Goal: Task Accomplishment & Management: Complete application form

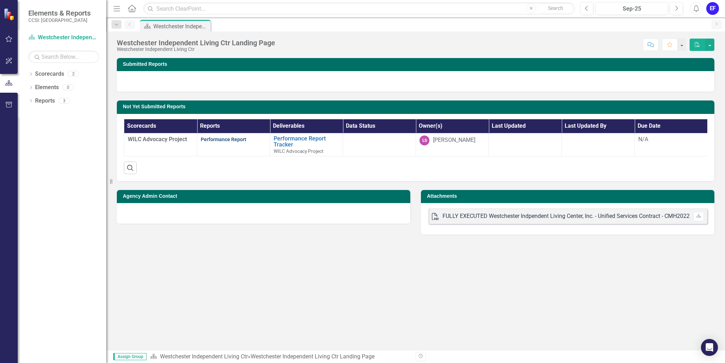
click at [227, 137] on link "Performance Report" at bounding box center [224, 140] width 46 height 6
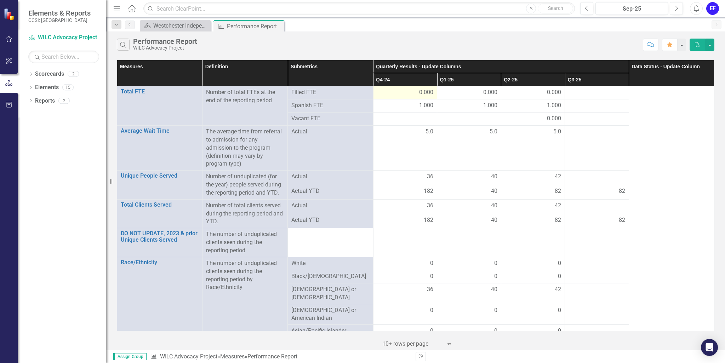
click at [419, 91] on span "0.000" at bounding box center [426, 92] width 14 height 8
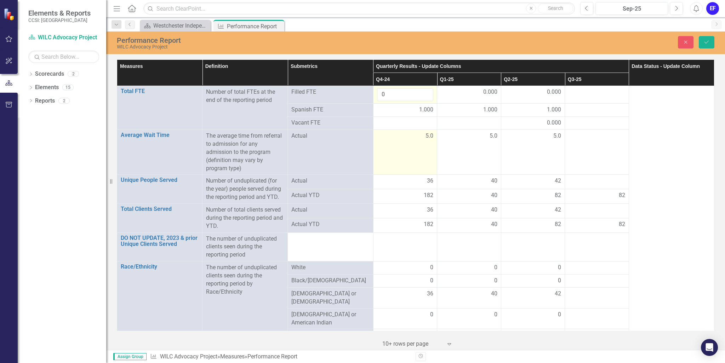
click at [416, 147] on td "5.0" at bounding box center [405, 152] width 64 height 45
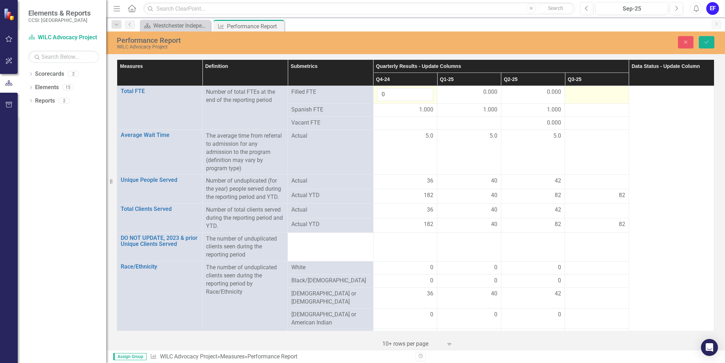
click at [600, 91] on div at bounding box center [596, 92] width 57 height 8
click at [613, 92] on input "1" at bounding box center [596, 94] width 57 height 13
type input "0"
click at [613, 97] on input "0" at bounding box center [596, 94] width 57 height 13
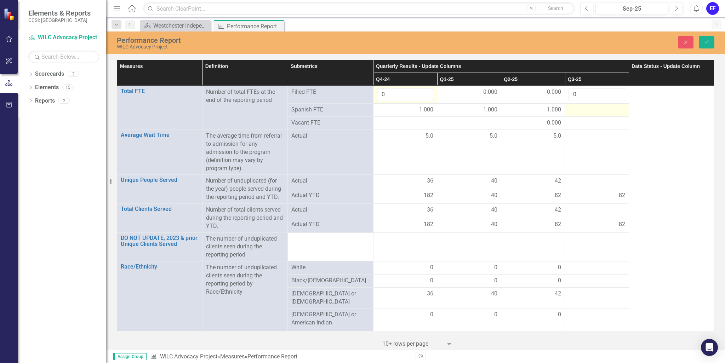
click at [608, 108] on div at bounding box center [596, 110] width 57 height 8
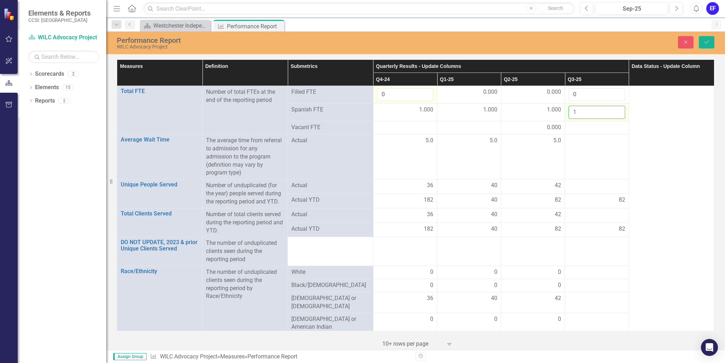
click at [613, 109] on input "1" at bounding box center [596, 112] width 57 height 13
type input "0"
click at [613, 114] on input "0" at bounding box center [596, 112] width 57 height 13
click at [604, 126] on div at bounding box center [596, 128] width 57 height 8
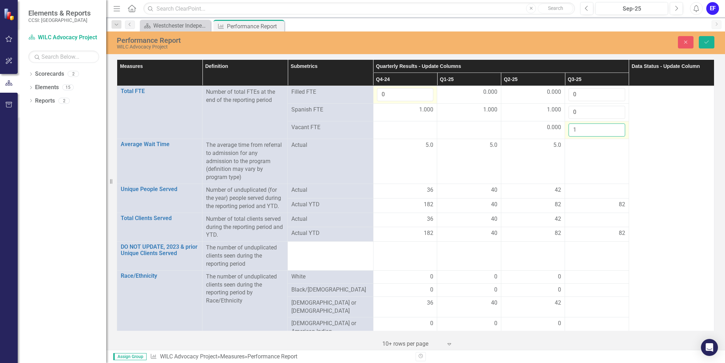
click at [613, 127] on input "1" at bounding box center [596, 130] width 57 height 13
type input "0"
click at [614, 131] on input "0" at bounding box center [596, 130] width 57 height 13
click at [602, 157] on td at bounding box center [597, 161] width 64 height 45
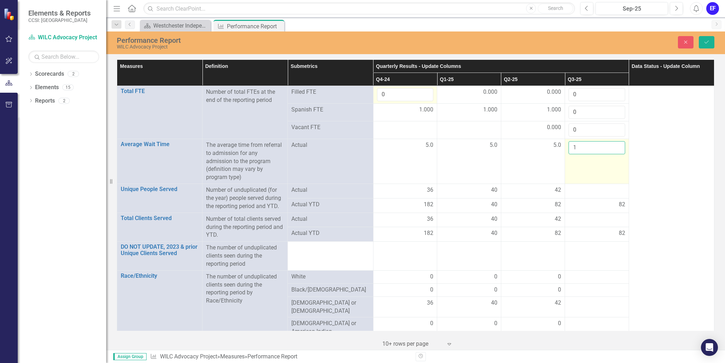
click at [613, 143] on input "1" at bounding box center [596, 147] width 57 height 13
click at [613, 145] on input "2" at bounding box center [596, 147] width 57 height 13
click at [613, 145] on input "3" at bounding box center [596, 147] width 57 height 13
click at [613, 145] on input "4" at bounding box center [596, 147] width 57 height 13
type input "5"
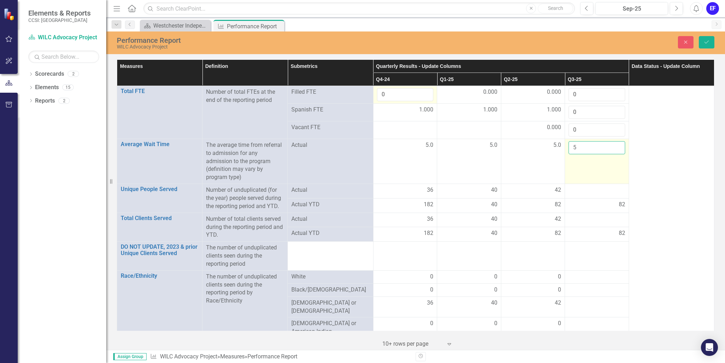
click at [613, 145] on input "5" at bounding box center [596, 147] width 57 height 13
click at [607, 168] on td "5" at bounding box center [597, 161] width 64 height 45
click at [592, 189] on div at bounding box center [596, 190] width 57 height 8
click at [612, 190] on div at bounding box center [596, 190] width 57 height 8
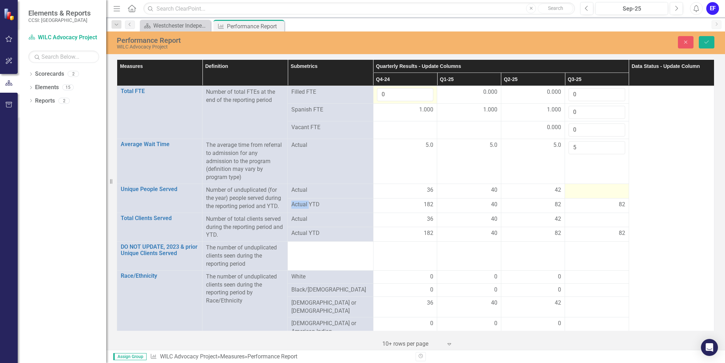
click at [611, 190] on div at bounding box center [596, 190] width 57 height 8
click at [595, 195] on input "number" at bounding box center [596, 192] width 57 height 13
type input "43"
click at [592, 207] on div "82" at bounding box center [596, 208] width 57 height 8
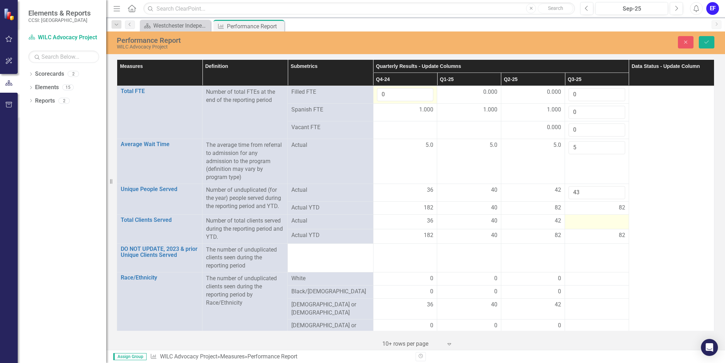
click at [604, 222] on div at bounding box center [596, 221] width 57 height 8
click at [590, 219] on div at bounding box center [596, 221] width 57 height 8
click at [582, 224] on input "number" at bounding box center [596, 223] width 57 height 13
type input "43"
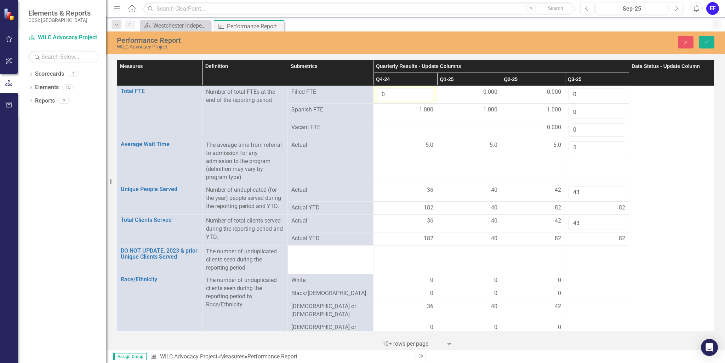
click at [586, 238] on div "82" at bounding box center [596, 239] width 57 height 8
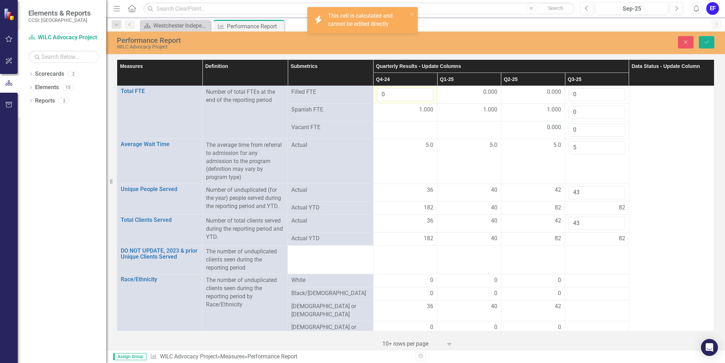
click at [583, 260] on td at bounding box center [597, 259] width 64 height 29
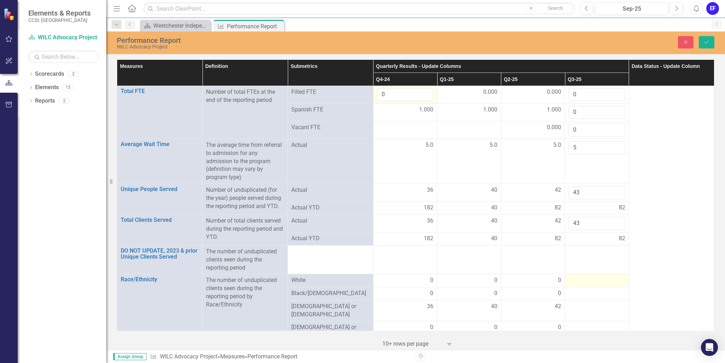
click at [582, 276] on div at bounding box center [596, 280] width 57 height 8
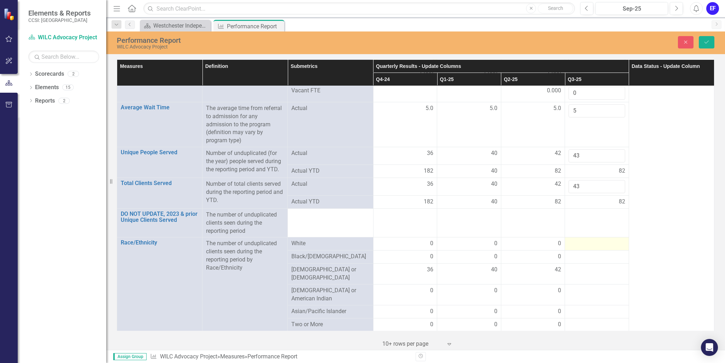
scroll to position [106, 0]
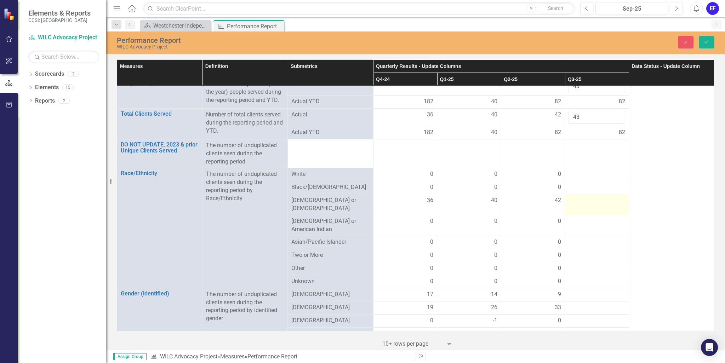
click at [594, 200] on div at bounding box center [596, 200] width 57 height 8
click at [607, 200] on div at bounding box center [596, 200] width 57 height 8
click at [587, 204] on input "number" at bounding box center [596, 202] width 57 height 13
type input "43"
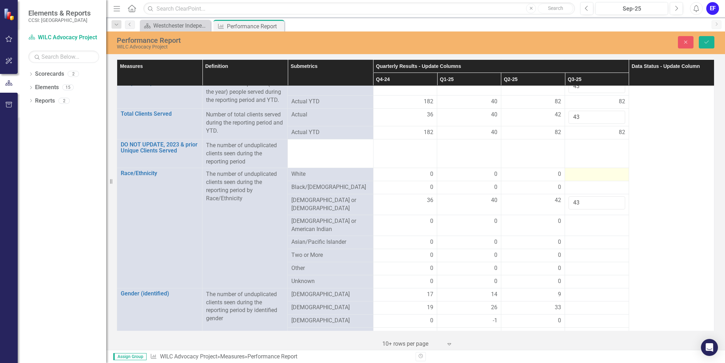
click at [602, 174] on div at bounding box center [596, 174] width 57 height 8
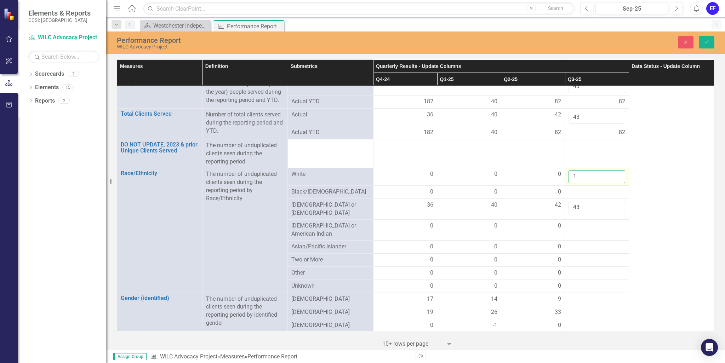
click at [612, 173] on input "1" at bounding box center [596, 176] width 57 height 13
type input "0"
click at [614, 177] on input "0" at bounding box center [596, 176] width 57 height 13
click at [603, 192] on div at bounding box center [596, 192] width 57 height 8
click at [603, 193] on div at bounding box center [596, 192] width 57 height 8
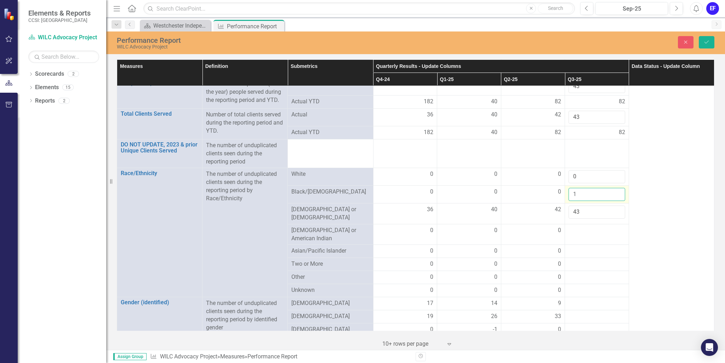
click at [613, 191] on input "1" at bounding box center [596, 194] width 57 height 13
type input "0"
click at [614, 196] on input "0" at bounding box center [596, 194] width 57 height 13
click at [593, 232] on td at bounding box center [597, 234] width 64 height 21
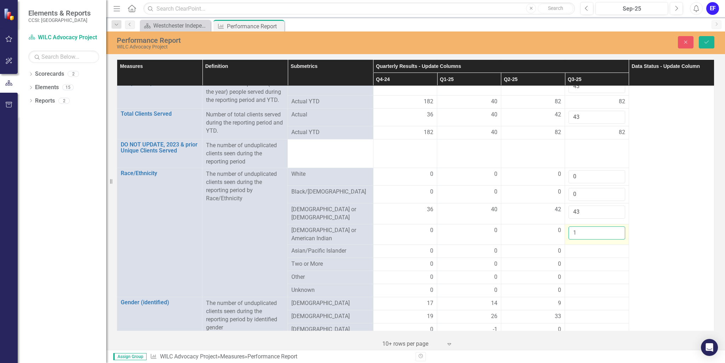
click at [613, 227] on input "1" at bounding box center [596, 233] width 57 height 13
type input "0"
click at [614, 228] on input "0" at bounding box center [596, 233] width 57 height 13
click at [603, 248] on div at bounding box center [596, 251] width 57 height 8
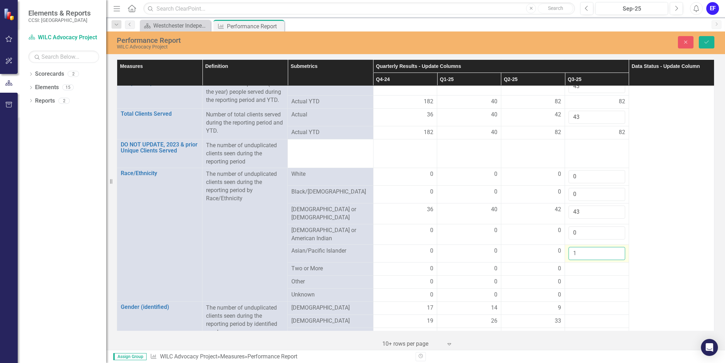
click at [614, 247] on input "1" at bounding box center [596, 253] width 57 height 13
type input "0"
click at [613, 250] on input "0" at bounding box center [596, 253] width 57 height 13
click at [602, 266] on div at bounding box center [596, 269] width 57 height 8
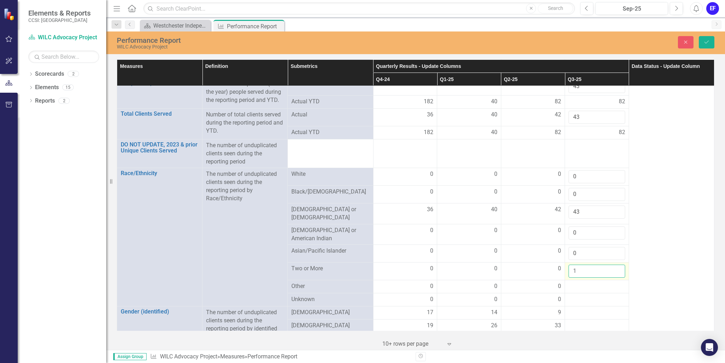
click at [614, 265] on input "1" at bounding box center [596, 271] width 57 height 13
type input "0"
click at [613, 268] on input "0" at bounding box center [596, 271] width 57 height 13
click at [583, 282] on div at bounding box center [596, 286] width 57 height 8
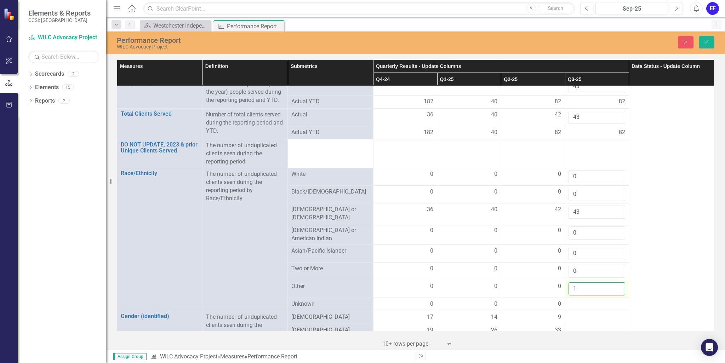
click at [612, 282] on input "1" at bounding box center [596, 288] width 57 height 13
type input "0"
click at [613, 285] on input "0" at bounding box center [596, 288] width 57 height 13
click at [598, 300] on div at bounding box center [596, 304] width 57 height 8
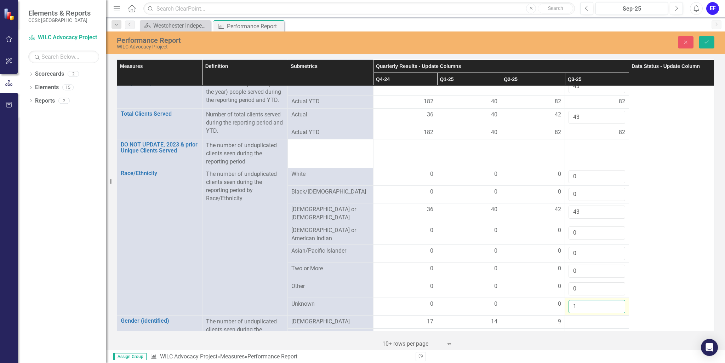
click at [612, 300] on input "1" at bounding box center [596, 306] width 57 height 13
type input "0"
click at [613, 303] on input "0" at bounding box center [596, 306] width 57 height 13
click at [588, 318] on div at bounding box center [596, 322] width 57 height 8
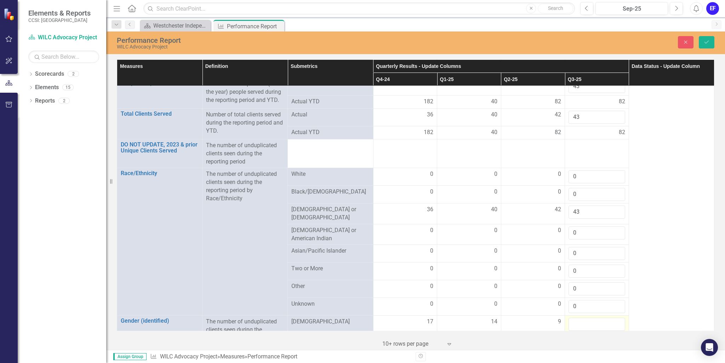
scroll to position [177, 0]
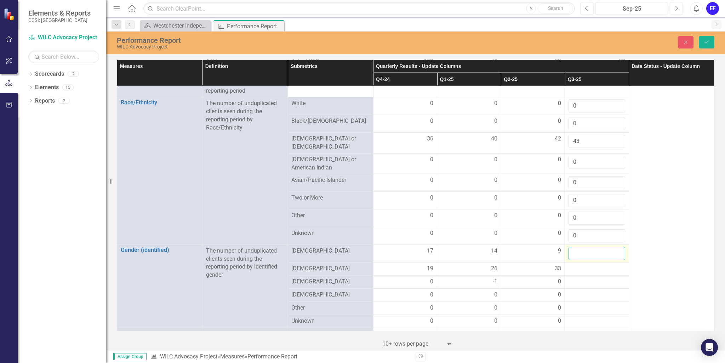
click at [575, 247] on input "number" at bounding box center [596, 253] width 57 height 13
type input "10"
click at [581, 265] on div at bounding box center [596, 269] width 57 height 8
click at [574, 265] on div at bounding box center [596, 269] width 57 height 8
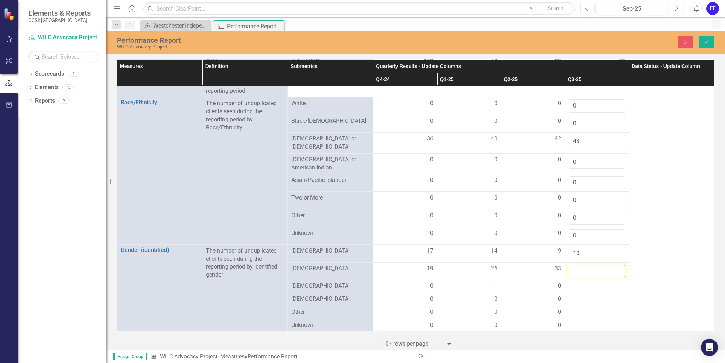
click at [583, 266] on input "number" at bounding box center [596, 271] width 57 height 13
type input "33"
click at [577, 282] on div at bounding box center [596, 286] width 57 height 8
click at [584, 282] on div at bounding box center [596, 286] width 57 height 8
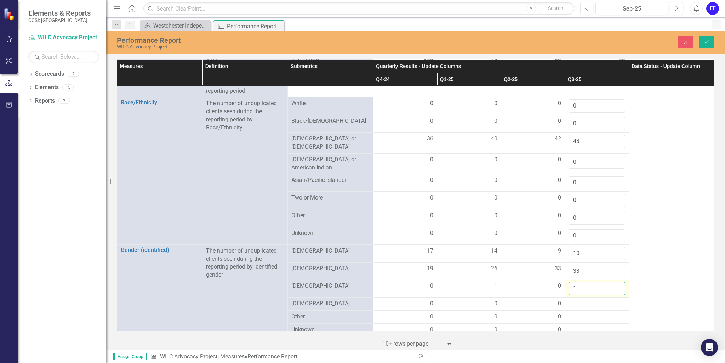
click at [614, 282] on input "1" at bounding box center [596, 288] width 57 height 13
click at [613, 282] on input "2" at bounding box center [596, 288] width 57 height 13
click at [613, 285] on input "1" at bounding box center [596, 288] width 57 height 13
type input "0"
click at [613, 285] on input "0" at bounding box center [596, 288] width 57 height 13
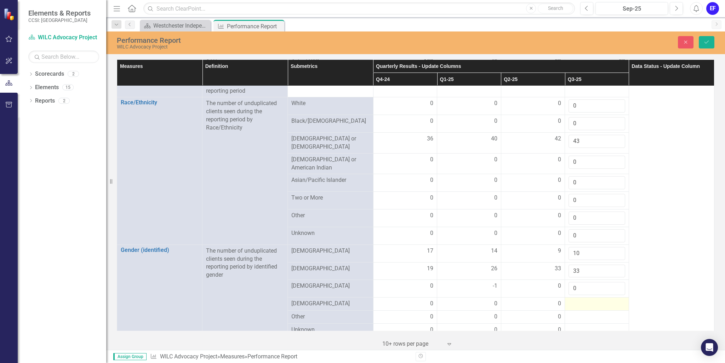
click at [601, 300] on div at bounding box center [596, 304] width 57 height 8
click at [612, 300] on input "1" at bounding box center [596, 306] width 57 height 13
type input "0"
click at [613, 300] on input "0" at bounding box center [596, 306] width 57 height 13
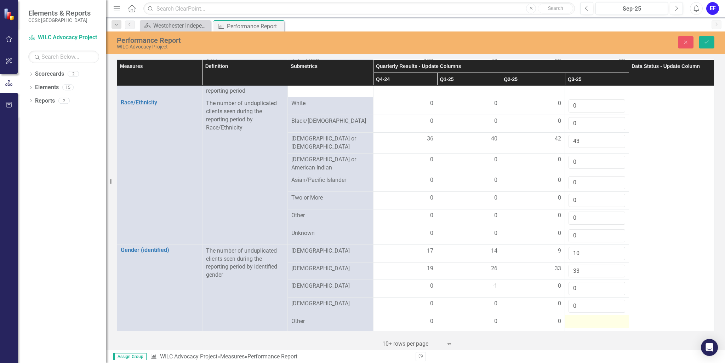
click at [595, 317] on div at bounding box center [596, 321] width 57 height 8
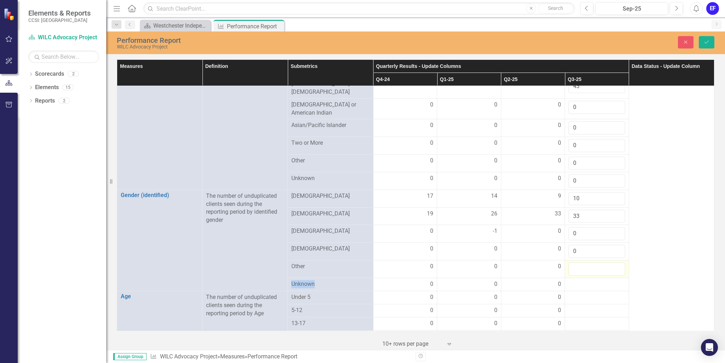
scroll to position [248, 0]
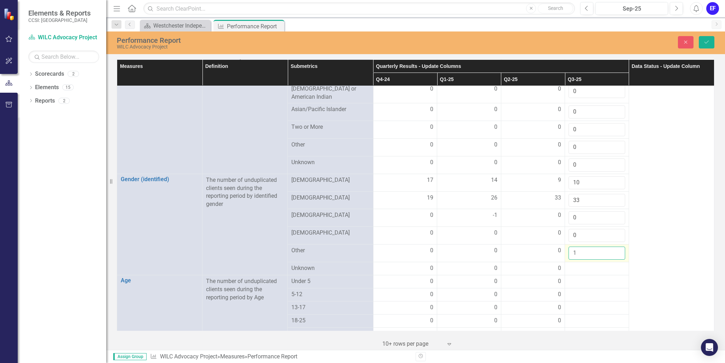
click at [613, 247] on input "1" at bounding box center [596, 253] width 57 height 13
type input "0"
click at [613, 248] on input "0" at bounding box center [596, 253] width 57 height 13
click at [598, 264] on div at bounding box center [596, 268] width 57 height 8
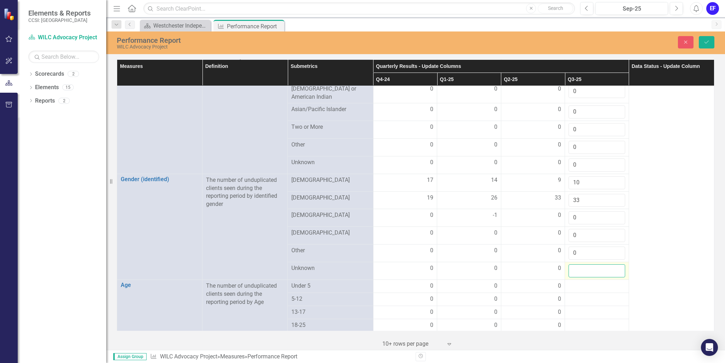
click at [597, 264] on input "number" at bounding box center [596, 270] width 57 height 13
click at [614, 264] on input "1" at bounding box center [596, 270] width 57 height 13
type input "0"
click at [613, 266] on input "0" at bounding box center [596, 270] width 57 height 13
click at [587, 282] on div at bounding box center [596, 286] width 57 height 8
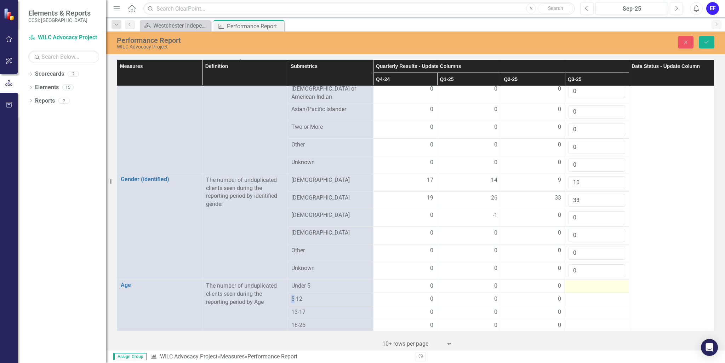
click at [587, 282] on div at bounding box center [596, 286] width 57 height 8
click at [613, 282] on input "1" at bounding box center [596, 288] width 57 height 13
type input "0"
click at [613, 282] on input "0" at bounding box center [596, 288] width 57 height 13
click at [584, 300] on div at bounding box center [596, 304] width 57 height 8
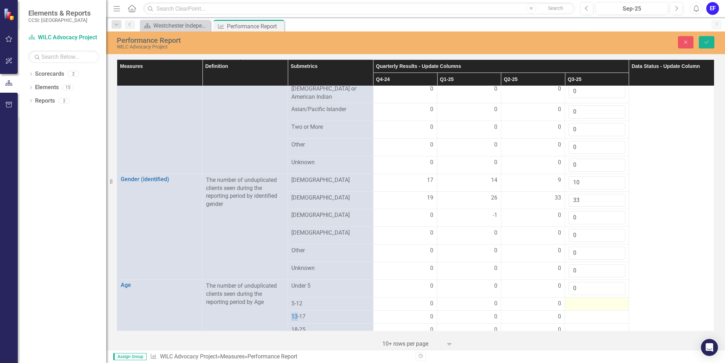
click at [584, 300] on div at bounding box center [596, 304] width 57 height 8
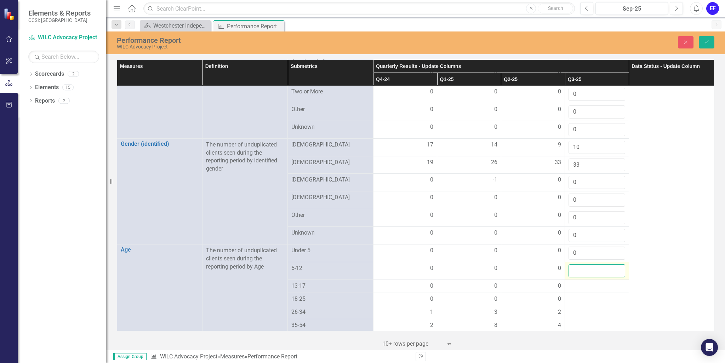
click at [589, 264] on input "number" at bounding box center [596, 270] width 57 height 13
click at [613, 264] on input "1" at bounding box center [596, 270] width 57 height 13
click at [613, 267] on input "1" at bounding box center [596, 270] width 57 height 13
type input "0"
click at [613, 265] on input "0" at bounding box center [596, 270] width 57 height 13
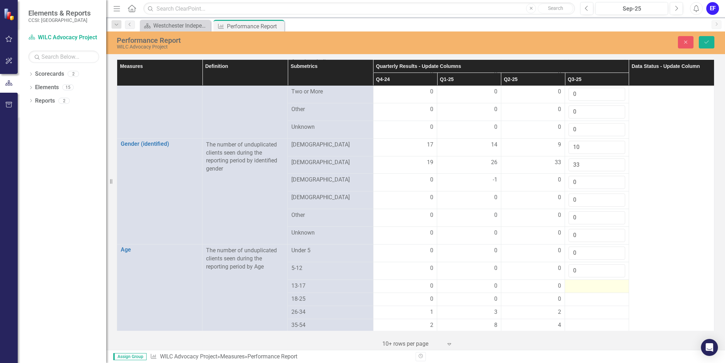
click at [597, 282] on div at bounding box center [596, 286] width 57 height 8
click at [614, 282] on input "1" at bounding box center [596, 288] width 57 height 13
click at [613, 282] on input "2" at bounding box center [596, 288] width 57 height 13
click at [613, 282] on input "1" at bounding box center [596, 288] width 57 height 13
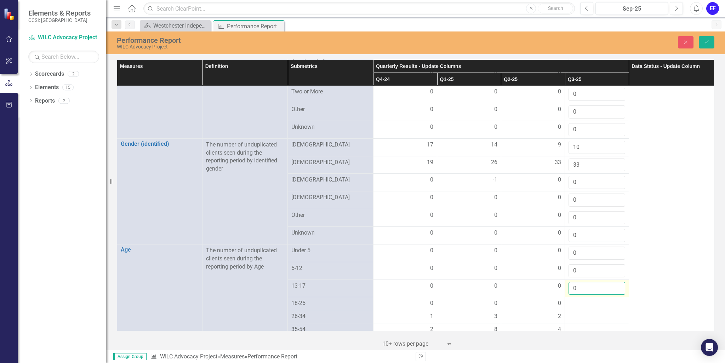
type input "0"
click at [614, 283] on input "0" at bounding box center [596, 288] width 57 height 13
click at [588, 299] on div at bounding box center [596, 303] width 57 height 8
click at [613, 299] on input "1" at bounding box center [596, 305] width 57 height 13
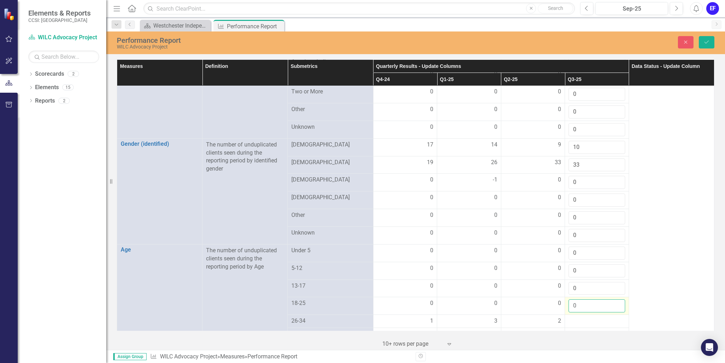
type input "0"
click at [612, 299] on input "0" at bounding box center [596, 305] width 57 height 13
click at [590, 317] on div at bounding box center [596, 321] width 57 height 8
click at [583, 317] on input "number" at bounding box center [596, 323] width 57 height 13
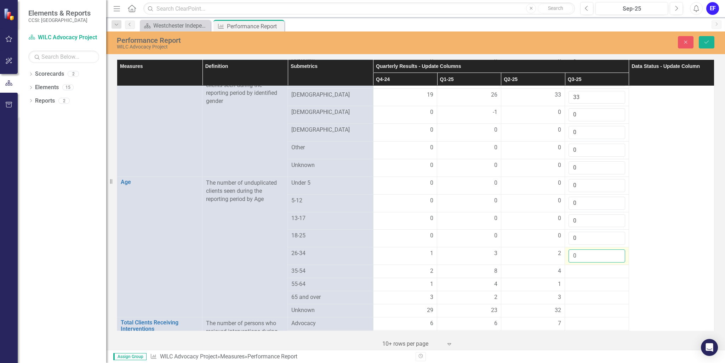
scroll to position [354, 0]
type input "0"
click at [583, 264] on div at bounding box center [596, 268] width 57 height 8
click at [578, 264] on input "number" at bounding box center [596, 270] width 57 height 13
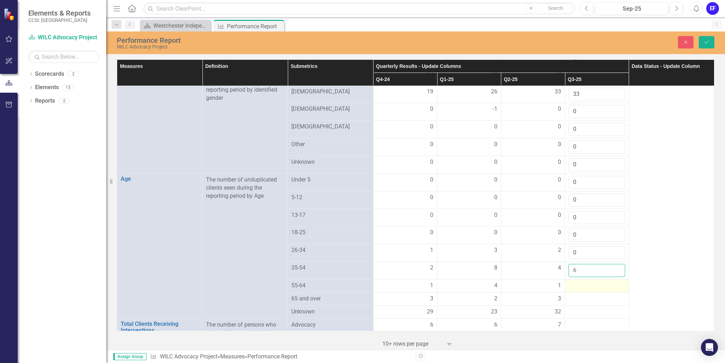
type input "6"
click at [573, 282] on div at bounding box center [596, 286] width 57 height 8
click at [573, 282] on input "number" at bounding box center [596, 288] width 57 height 13
type input "0"
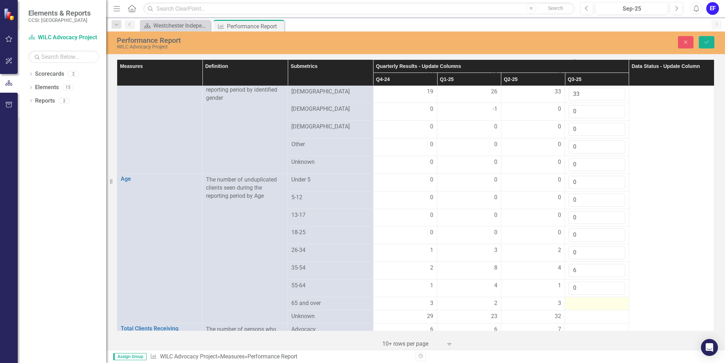
click at [575, 299] on div at bounding box center [596, 303] width 57 height 8
drag, startPoint x: 585, startPoint y: 295, endPoint x: 600, endPoint y: 296, distance: 14.5
click at [586, 299] on input "number" at bounding box center [596, 305] width 57 height 13
type input "1"
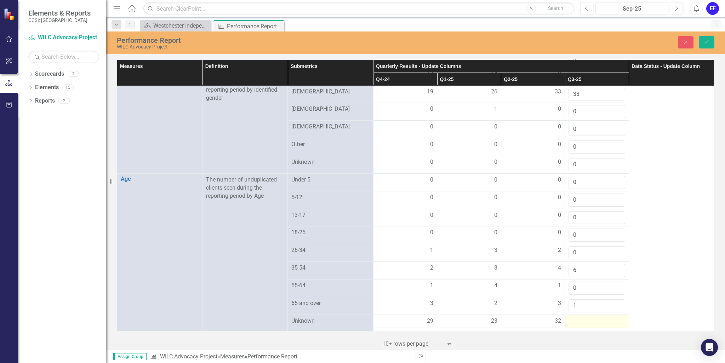
click at [575, 317] on div at bounding box center [596, 321] width 57 height 8
click at [574, 317] on input "number" at bounding box center [596, 323] width 57 height 13
click at [583, 317] on input "34" at bounding box center [596, 323] width 57 height 13
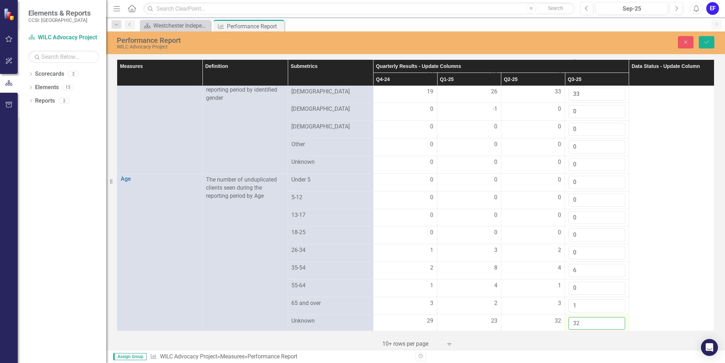
scroll to position [425, 0]
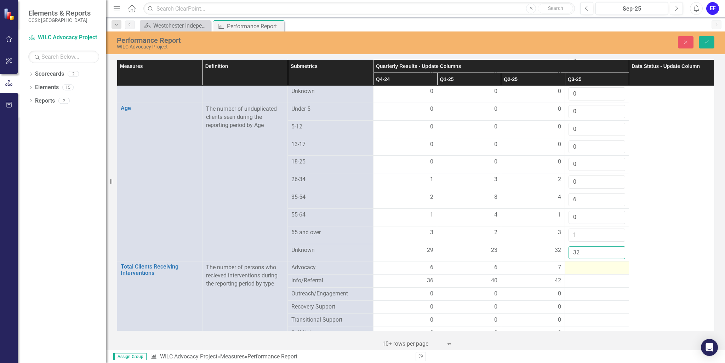
type input "32"
click at [581, 264] on div at bounding box center [596, 268] width 57 height 8
click at [578, 264] on input "number" at bounding box center [596, 270] width 57 height 13
type input "7"
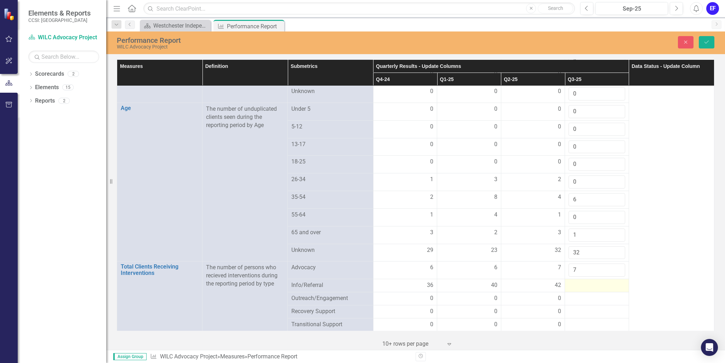
click at [577, 281] on div at bounding box center [596, 285] width 57 height 8
click at [575, 281] on input "number" at bounding box center [596, 287] width 57 height 13
type input "43"
click at [578, 299] on div at bounding box center [596, 303] width 57 height 8
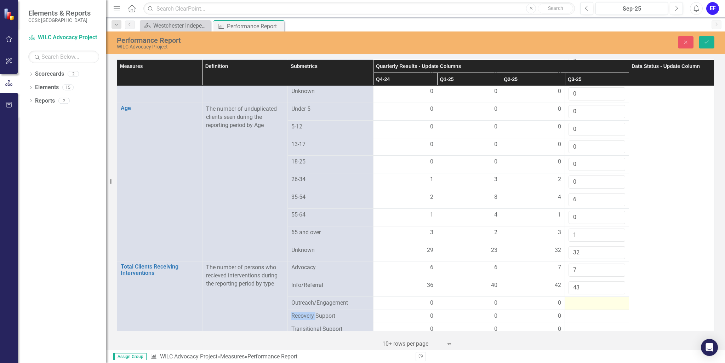
click at [578, 299] on div at bounding box center [596, 303] width 57 height 8
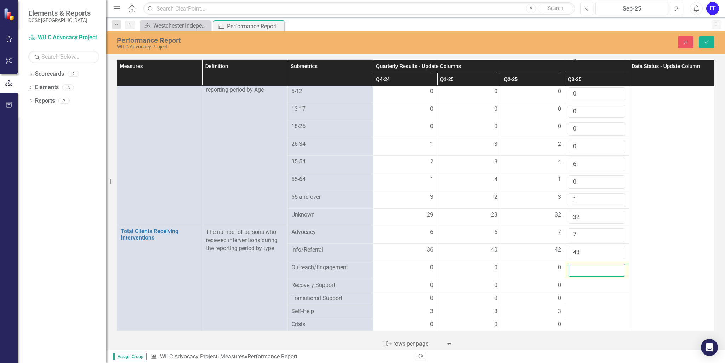
click at [581, 264] on input "number" at bounding box center [596, 270] width 57 height 13
click at [614, 264] on input "1" at bounding box center [596, 270] width 57 height 13
type input "0"
click at [613, 264] on input "0" at bounding box center [596, 270] width 57 height 13
click at [603, 281] on div at bounding box center [596, 285] width 57 height 8
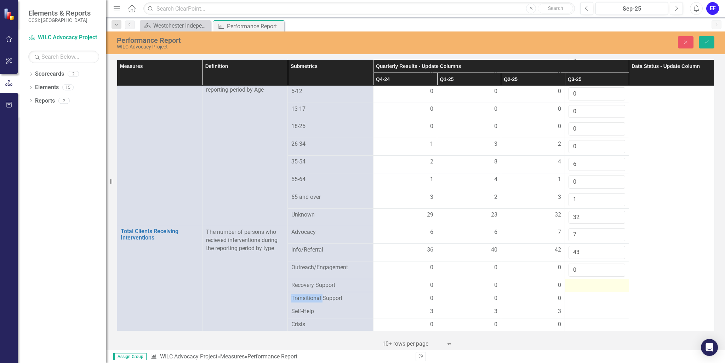
click at [603, 281] on div at bounding box center [596, 285] width 57 height 8
click at [613, 281] on input "1" at bounding box center [596, 287] width 57 height 13
type input "0"
click at [613, 281] on input "0" at bounding box center [596, 287] width 57 height 13
click at [593, 299] on div at bounding box center [596, 303] width 57 height 8
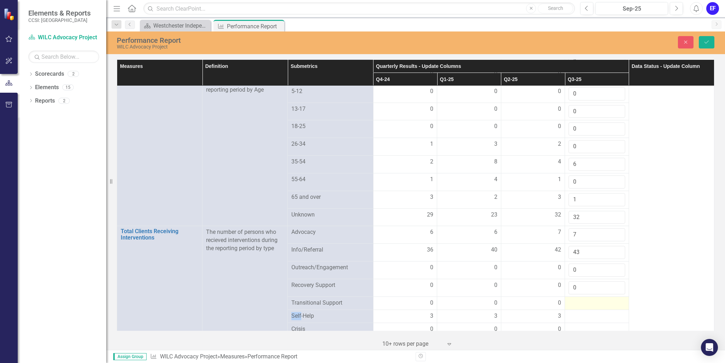
click at [594, 299] on div at bounding box center [596, 303] width 57 height 8
click at [614, 299] on input "1" at bounding box center [596, 305] width 57 height 13
type input "0"
click at [614, 299] on input "0" at bounding box center [596, 305] width 57 height 13
click at [585, 317] on div at bounding box center [596, 321] width 57 height 8
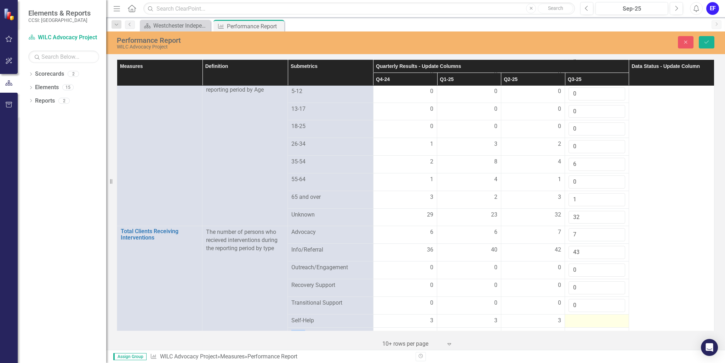
click at [585, 317] on div at bounding box center [596, 321] width 57 height 8
click at [585, 317] on input "number" at bounding box center [596, 323] width 57 height 13
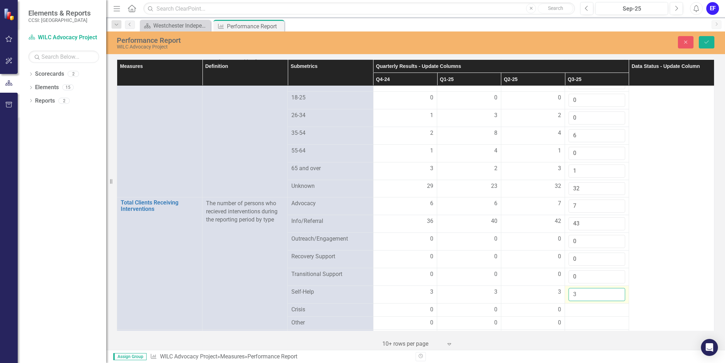
scroll to position [531, 0]
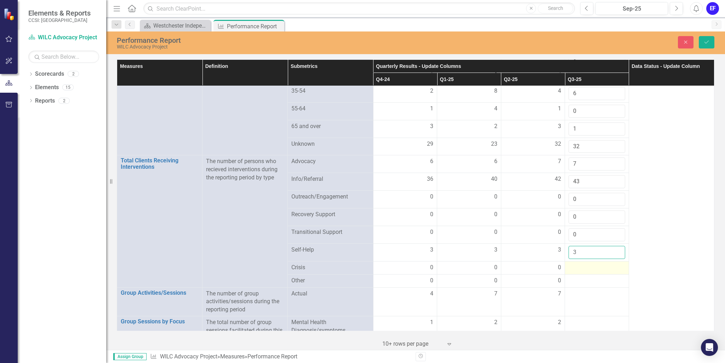
type input "3"
click at [585, 264] on div at bounding box center [596, 268] width 57 height 8
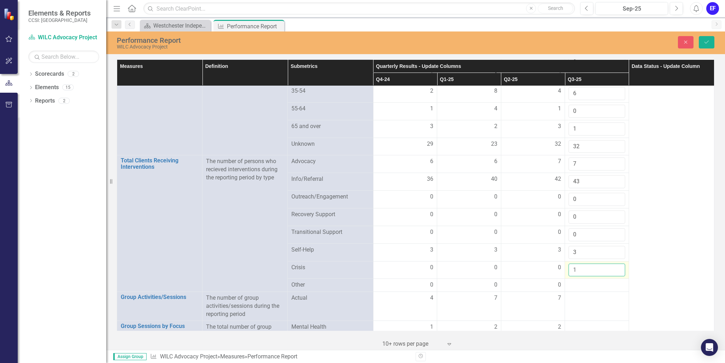
click at [614, 264] on input "1" at bounding box center [596, 270] width 57 height 13
type input "0"
click at [612, 264] on input "0" at bounding box center [596, 270] width 57 height 13
click at [602, 281] on div at bounding box center [596, 285] width 57 height 8
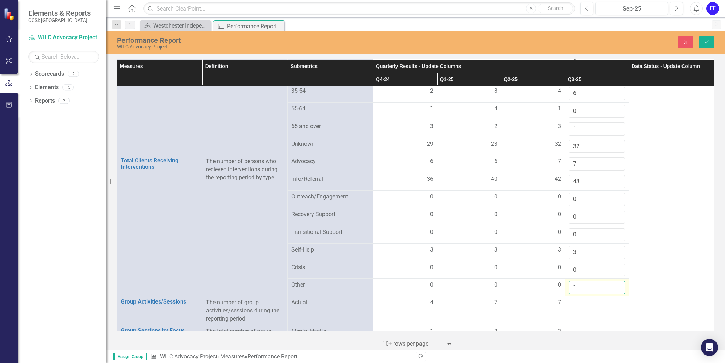
click at [613, 281] on input "1" at bounding box center [596, 287] width 57 height 13
type input "0"
click at [614, 281] on input "0" at bounding box center [596, 287] width 57 height 13
click at [588, 300] on td at bounding box center [597, 311] width 64 height 29
click at [589, 300] on td at bounding box center [597, 311] width 64 height 29
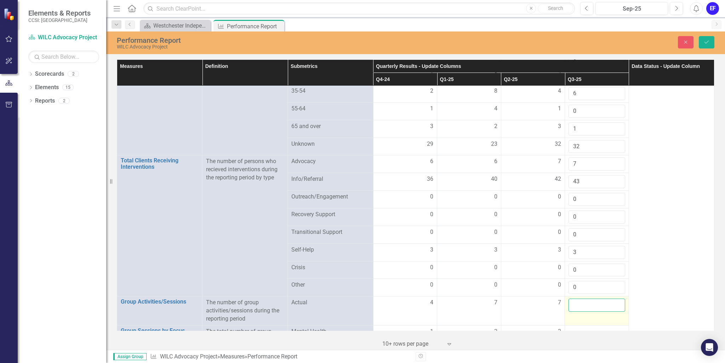
click at [589, 299] on input "number" at bounding box center [596, 305] width 57 height 13
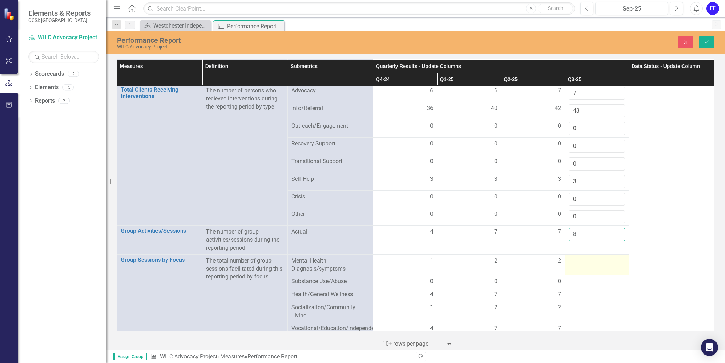
type input "8"
click at [593, 257] on div at bounding box center [596, 261] width 57 height 8
click at [595, 256] on td at bounding box center [597, 264] width 64 height 21
click at [571, 257] on input "number" at bounding box center [596, 263] width 57 height 13
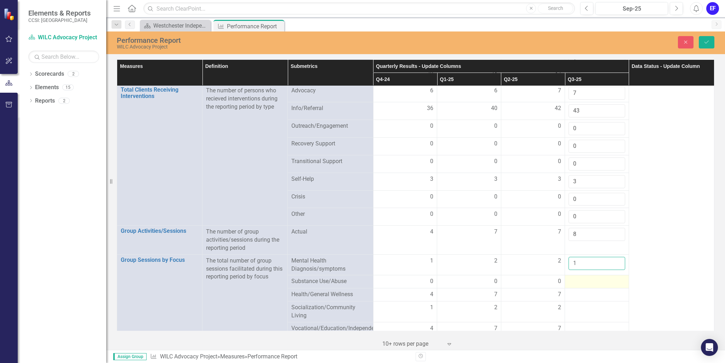
type input "1"
click at [577, 277] on div at bounding box center [596, 281] width 57 height 8
click at [576, 277] on input "number" at bounding box center [596, 283] width 57 height 13
click at [614, 277] on input "1" at bounding box center [596, 283] width 57 height 13
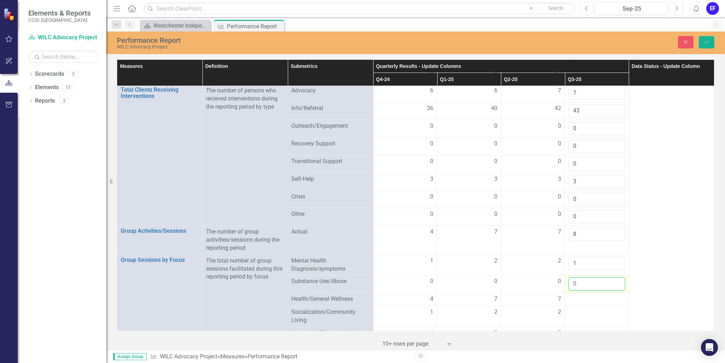
type input "0"
click at [613, 277] on input "0" at bounding box center [596, 283] width 57 height 13
click at [579, 295] on div at bounding box center [596, 299] width 57 height 8
click at [573, 295] on input "number" at bounding box center [596, 301] width 57 height 13
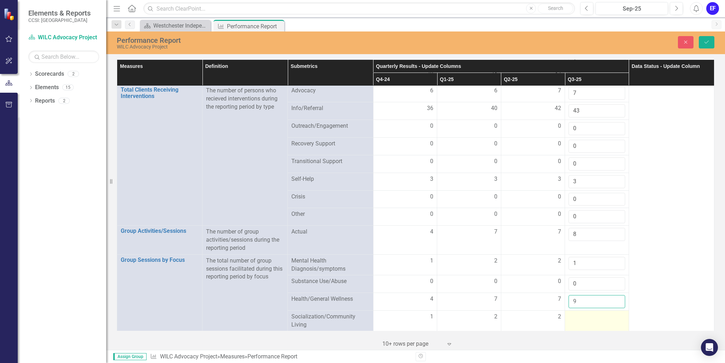
type input "9"
click at [574, 313] on div at bounding box center [596, 317] width 57 height 8
click at [577, 313] on input "number" at bounding box center [596, 319] width 57 height 13
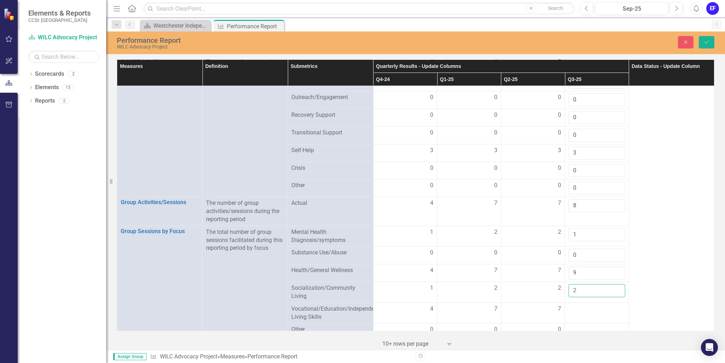
scroll to position [672, 0]
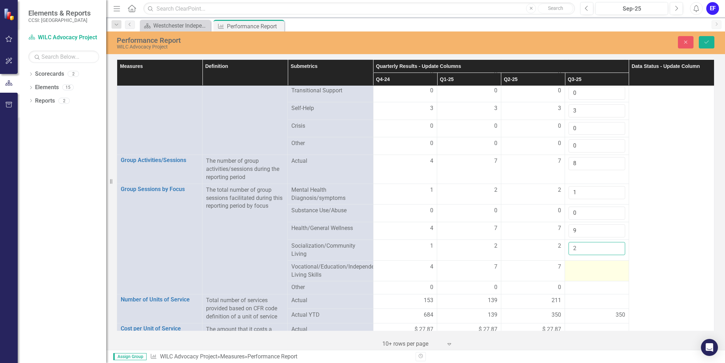
type input "2"
click at [583, 263] on div at bounding box center [596, 267] width 57 height 8
click at [586, 263] on input "number" at bounding box center [596, 269] width 57 height 13
type input "9"
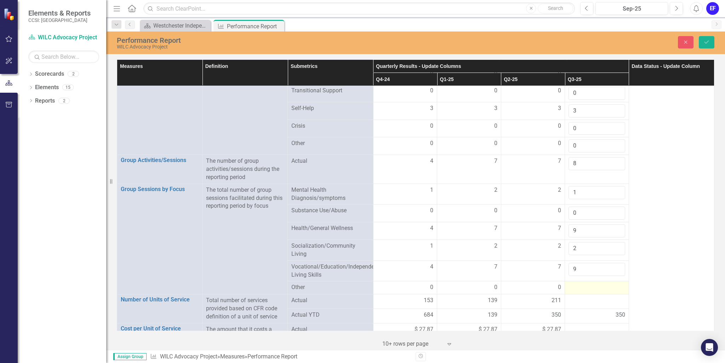
click at [579, 283] on div at bounding box center [596, 287] width 57 height 8
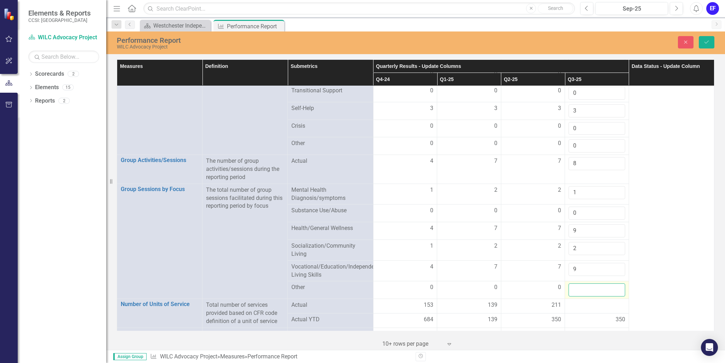
click at [579, 283] on input "number" at bounding box center [596, 289] width 57 height 13
type input "0"
click at [579, 299] on td at bounding box center [597, 306] width 64 height 15
click at [573, 301] on input "number" at bounding box center [596, 307] width 57 height 13
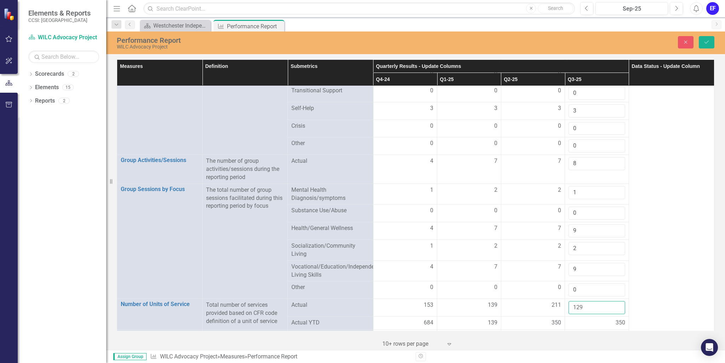
type input "129"
click at [575, 319] on div "350" at bounding box center [596, 323] width 57 height 8
click at [576, 332] on div at bounding box center [596, 336] width 57 height 8
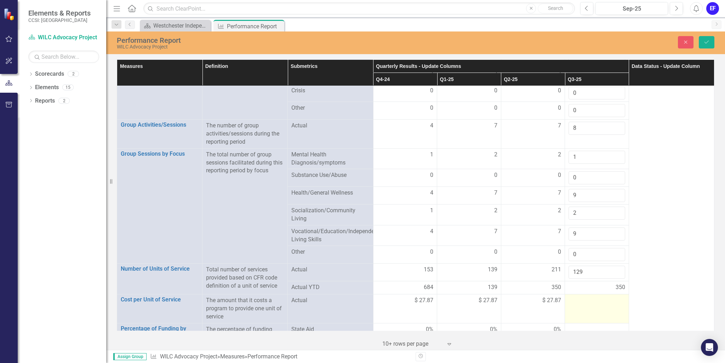
scroll to position [743, 0]
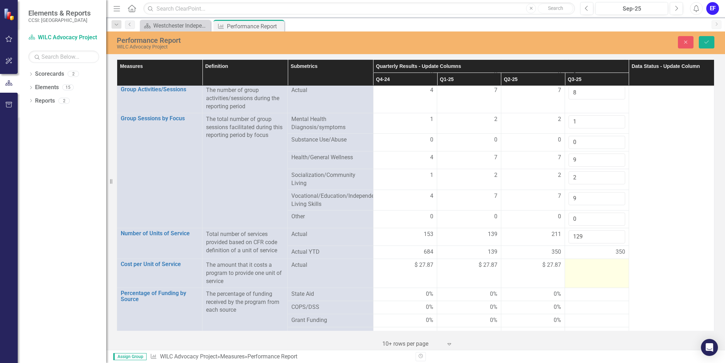
click at [580, 261] on div at bounding box center [596, 265] width 57 height 8
click at [583, 261] on input "number" at bounding box center [596, 267] width 57 height 13
type input "27.87"
click at [592, 290] on div at bounding box center [596, 294] width 57 height 8
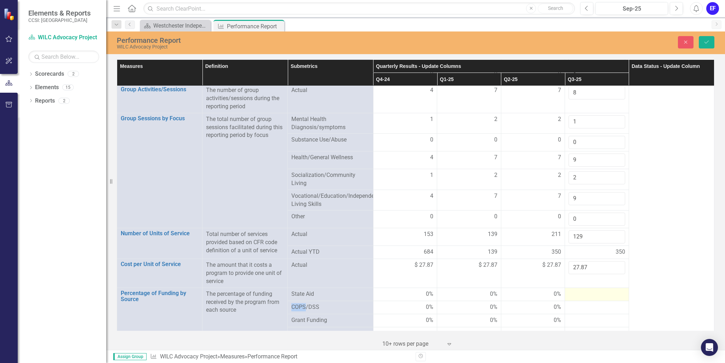
click at [592, 290] on div at bounding box center [596, 294] width 57 height 8
click at [614, 290] on input "1" at bounding box center [596, 296] width 57 height 13
type input "0"
click at [614, 290] on input "0" at bounding box center [596, 296] width 57 height 13
click at [590, 308] on div at bounding box center [596, 312] width 57 height 8
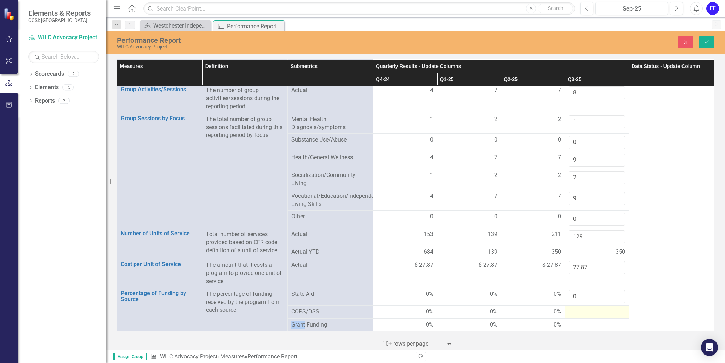
click at [590, 308] on div at bounding box center [596, 312] width 57 height 8
click at [613, 308] on input "1" at bounding box center [596, 314] width 57 height 13
type input "0"
click at [614, 308] on input "0" at bounding box center [596, 314] width 57 height 13
click at [592, 325] on div at bounding box center [596, 329] width 57 height 8
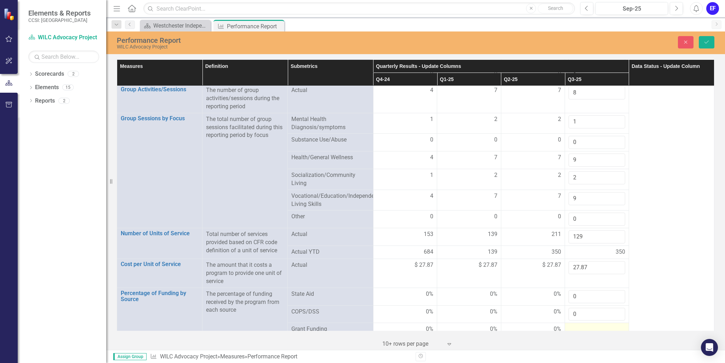
click at [592, 325] on div at bounding box center [596, 329] width 57 height 8
click at [614, 325] on input "1" at bounding box center [596, 331] width 57 height 13
click at [613, 325] on input "0" at bounding box center [596, 331] width 57 height 13
click at [597, 325] on input "0" at bounding box center [596, 331] width 57 height 13
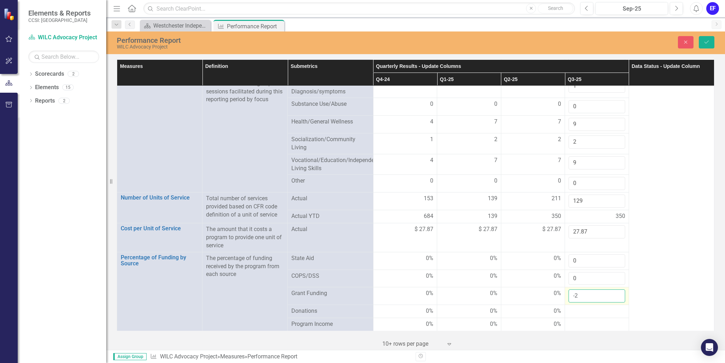
scroll to position [780, 0]
click at [614, 289] on input "-1" at bounding box center [596, 295] width 57 height 13
type input "0"
click at [614, 289] on input "0" at bounding box center [596, 295] width 57 height 13
click at [589, 306] on div at bounding box center [596, 310] width 57 height 8
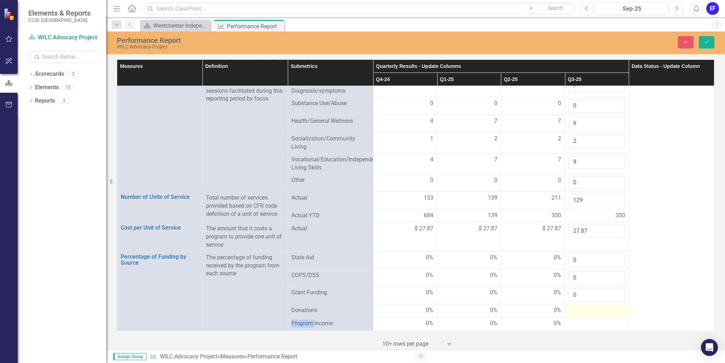
click at [589, 306] on div at bounding box center [596, 310] width 57 height 8
click at [614, 306] on input "1" at bounding box center [596, 312] width 57 height 13
type input "0"
click at [613, 306] on input "0" at bounding box center [596, 312] width 57 height 13
click at [592, 324] on div at bounding box center [596, 328] width 57 height 8
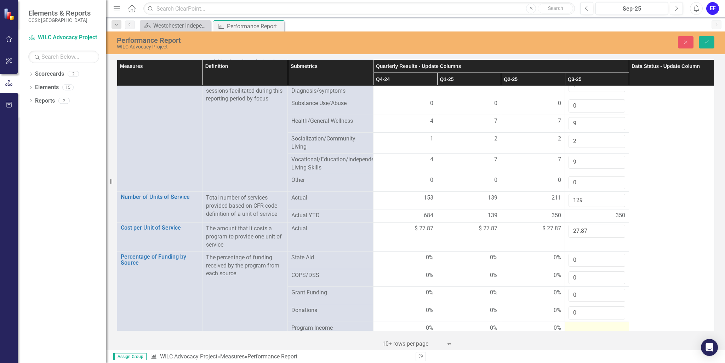
click at [592, 324] on div at bounding box center [596, 328] width 57 height 8
click at [613, 324] on input "1" at bounding box center [596, 330] width 57 height 13
click at [614, 324] on input "0" at bounding box center [596, 330] width 57 height 13
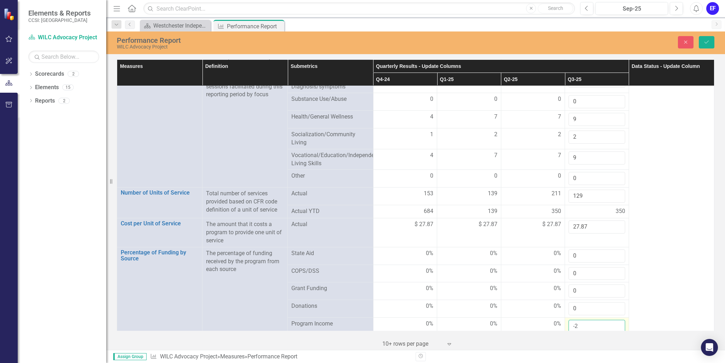
scroll to position [788, 0]
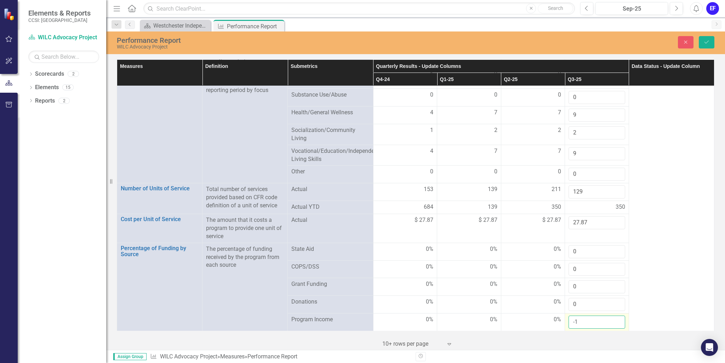
click at [613, 316] on input "-1" at bounding box center [596, 322] width 57 height 13
type input "0"
click at [613, 316] on input "0" at bounding box center [596, 322] width 57 height 13
click at [584, 333] on div at bounding box center [596, 337] width 57 height 8
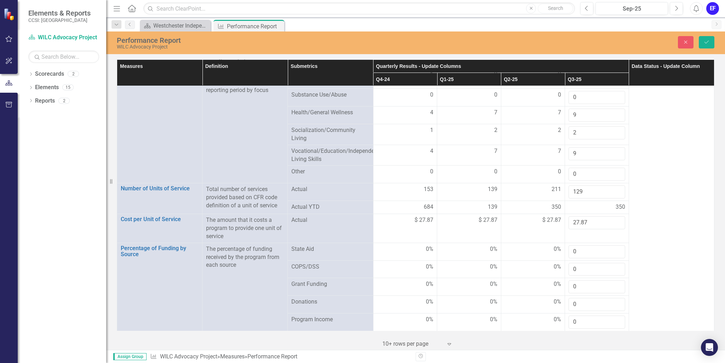
click at [585, 333] on div at bounding box center [596, 337] width 57 height 8
drag, startPoint x: 591, startPoint y: 327, endPoint x: 592, endPoint y: 323, distance: 3.8
click at [591, 333] on div at bounding box center [596, 337] width 57 height 8
click at [581, 333] on div at bounding box center [596, 337] width 57 height 8
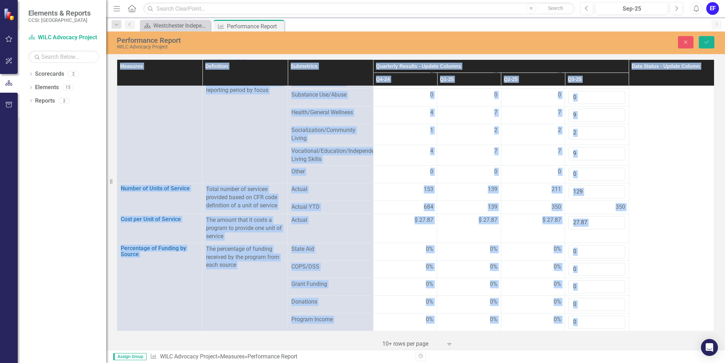
click at [582, 333] on div at bounding box center [596, 337] width 57 height 8
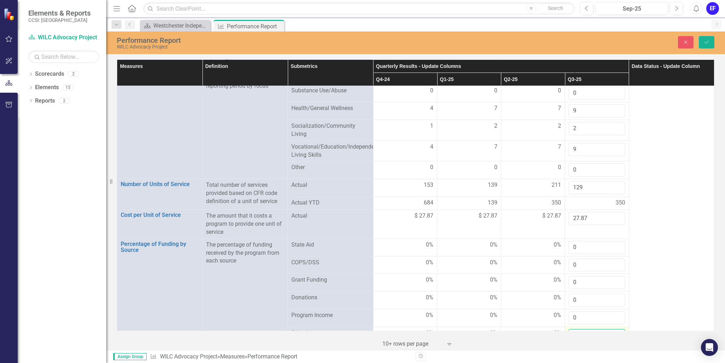
click at [613, 329] on input "1" at bounding box center [596, 335] width 57 height 13
type input "0"
click at [613, 329] on input "0" at bounding box center [596, 335] width 57 height 13
click at [590, 329] on input "0" at bounding box center [596, 335] width 57 height 13
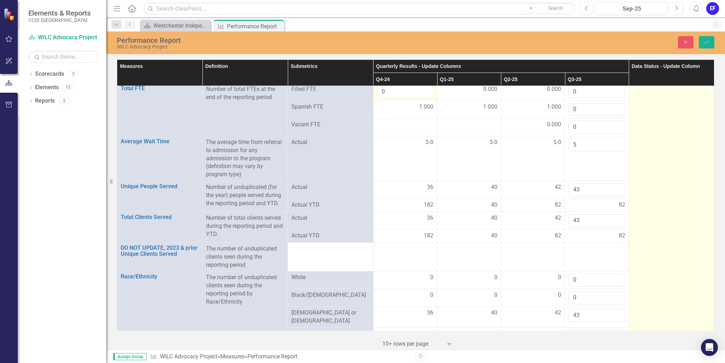
scroll to position [0, 0]
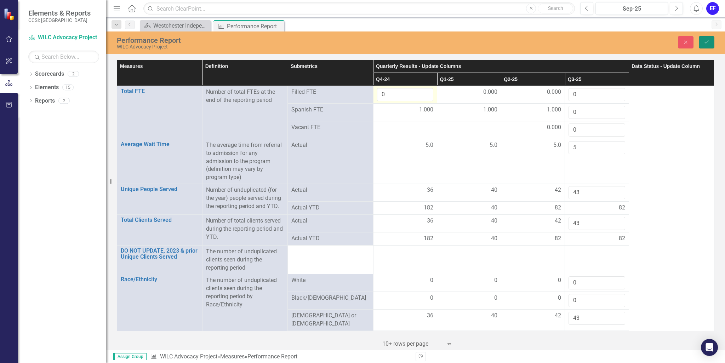
click at [704, 40] on icon "Save" at bounding box center [706, 42] width 6 height 5
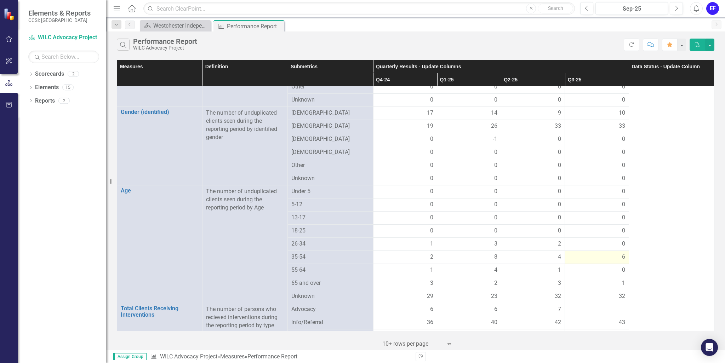
scroll to position [283, 0]
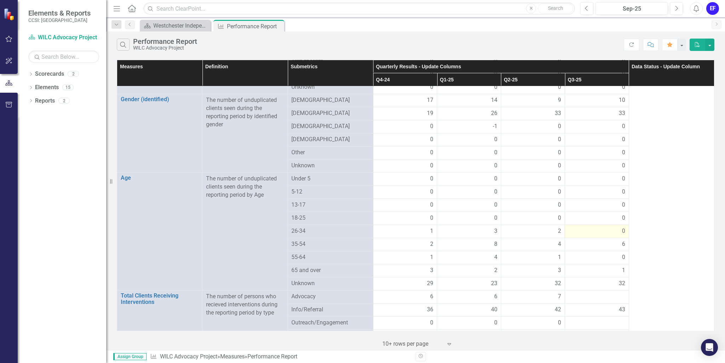
click at [606, 227] on div "0" at bounding box center [596, 231] width 57 height 8
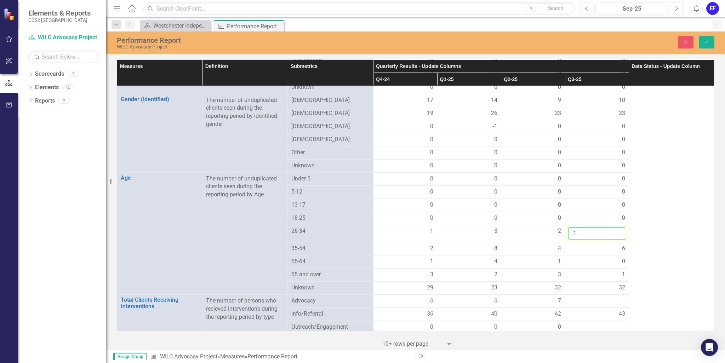
click at [614, 227] on input "1" at bounding box center [596, 233] width 57 height 13
type input "2"
click at [614, 227] on input "2" at bounding box center [596, 233] width 57 height 13
click button "Save" at bounding box center [707, 42] width 16 height 12
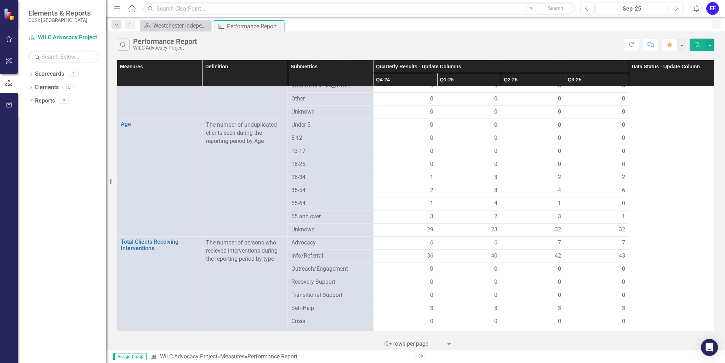
scroll to position [319, 0]
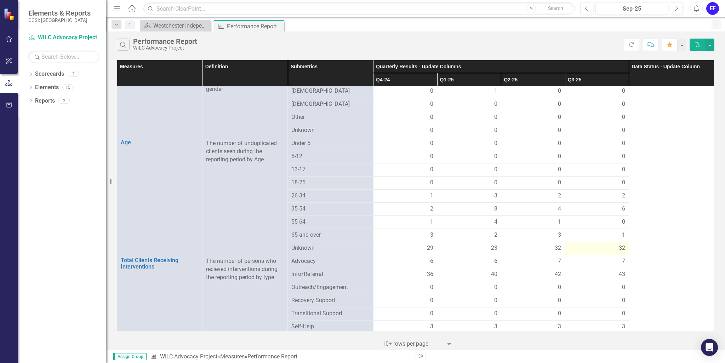
click at [619, 244] on span "32" at bounding box center [622, 248] width 6 height 8
click at [606, 244] on div "32" at bounding box center [596, 248] width 57 height 8
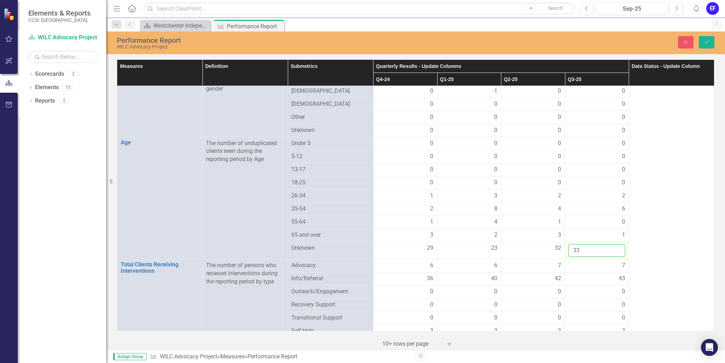
click at [613, 244] on input "33" at bounding box center [596, 250] width 57 height 13
type input "34"
click at [613, 244] on input "34" at bounding box center [596, 250] width 57 height 13
click button "Save" at bounding box center [707, 42] width 16 height 12
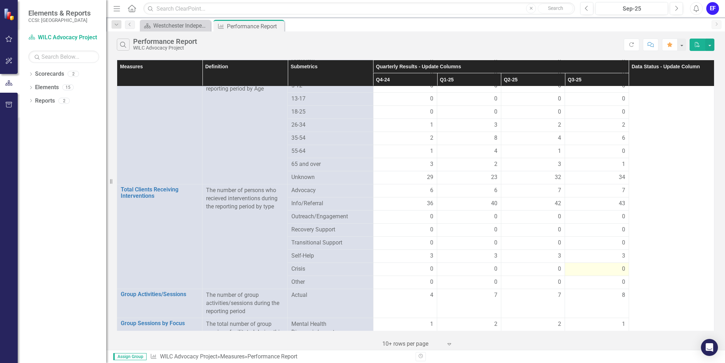
scroll to position [425, 0]
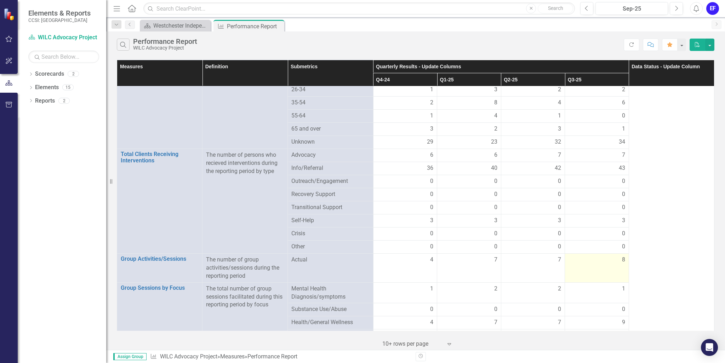
click at [622, 256] on span "8" at bounding box center [623, 260] width 3 height 8
click at [609, 256] on div "8" at bounding box center [596, 260] width 57 height 8
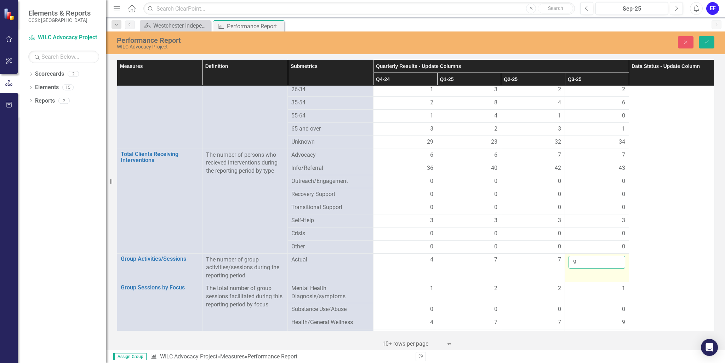
type input "9"
click at [613, 256] on input "9" at bounding box center [596, 262] width 57 height 13
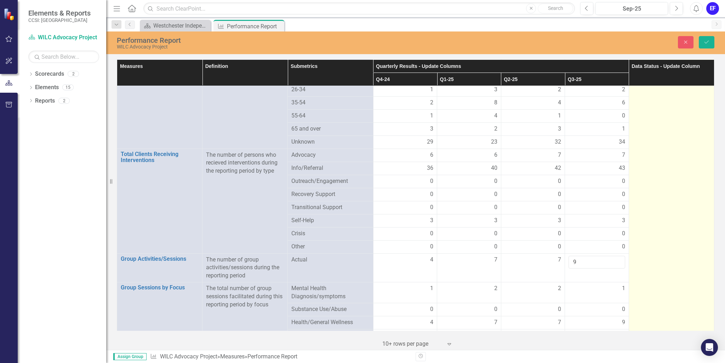
click at [658, 256] on td at bounding box center [671, 90] width 85 height 859
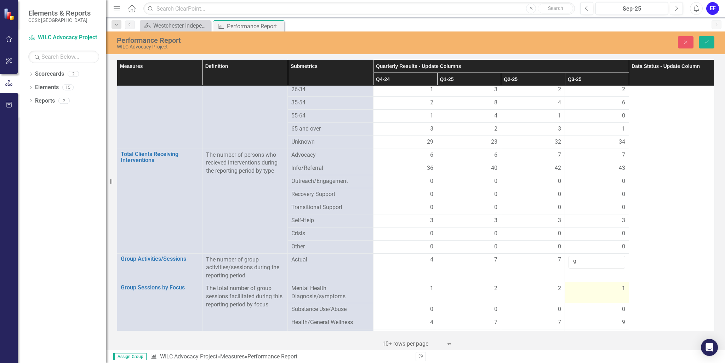
click at [579, 287] on td "1" at bounding box center [597, 292] width 64 height 21
click at [583, 256] on input "9" at bounding box center [596, 262] width 57 height 13
click at [572, 265] on td "9" at bounding box center [597, 267] width 64 height 29
click at [577, 256] on input "9" at bounding box center [596, 262] width 57 height 13
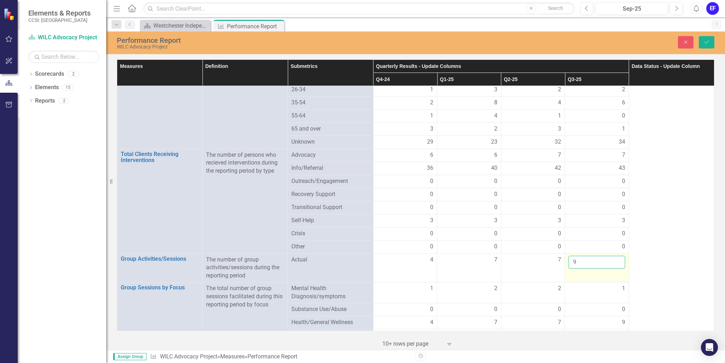
click button "Save" at bounding box center [707, 42] width 16 height 12
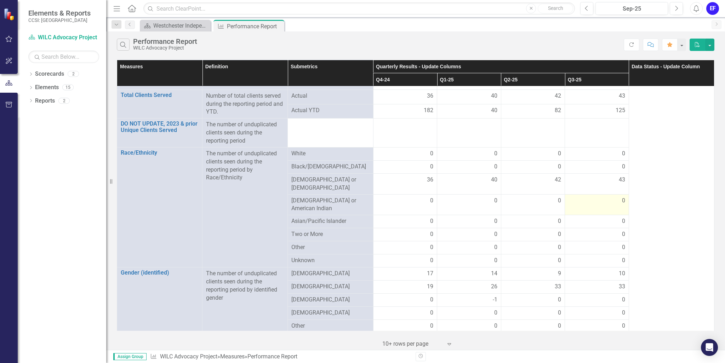
scroll to position [0, 0]
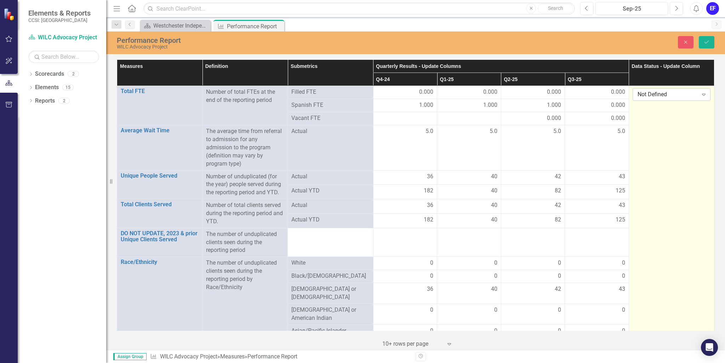
click at [700, 94] on icon "Expand" at bounding box center [703, 95] width 7 height 6
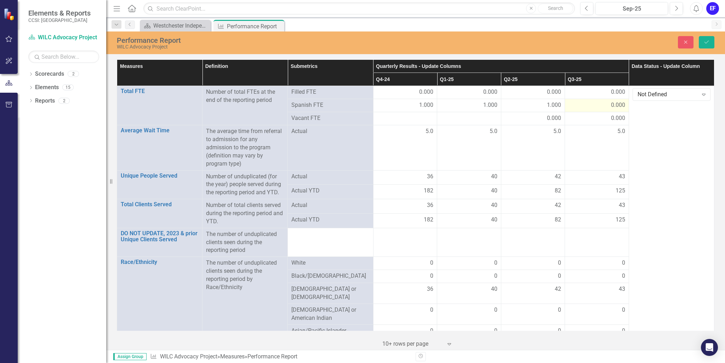
click at [611, 106] on span "0.000" at bounding box center [618, 105] width 14 height 8
click at [604, 104] on div "0.000" at bounding box center [596, 105] width 57 height 8
click at [606, 104] on div "0.000" at bounding box center [596, 105] width 57 height 8
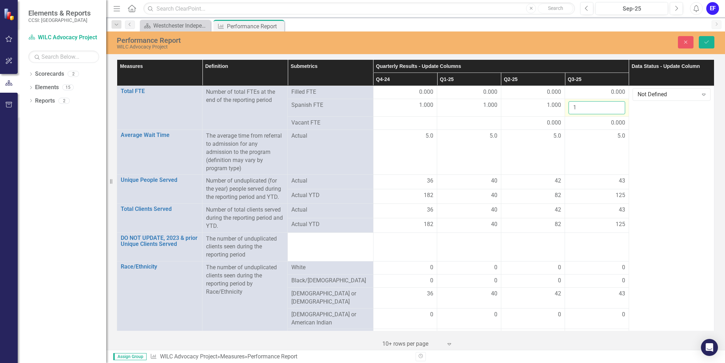
type input "1"
click at [614, 105] on input "1" at bounding box center [596, 107] width 57 height 13
click button "Save" at bounding box center [707, 42] width 16 height 12
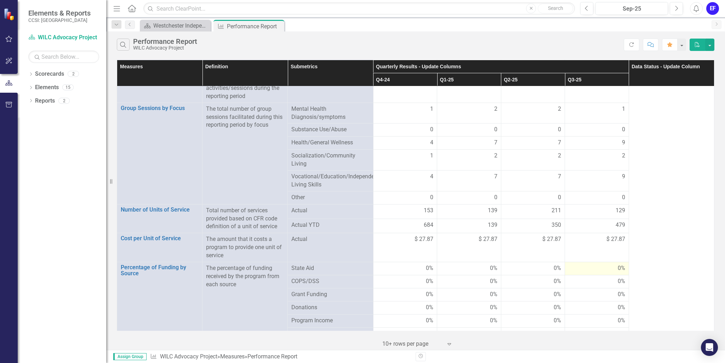
scroll to position [605, 0]
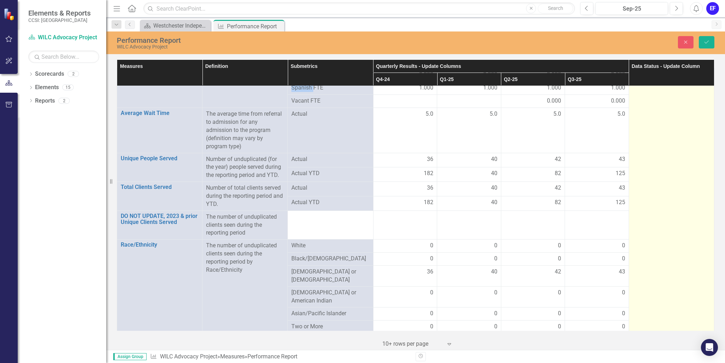
scroll to position [0, 0]
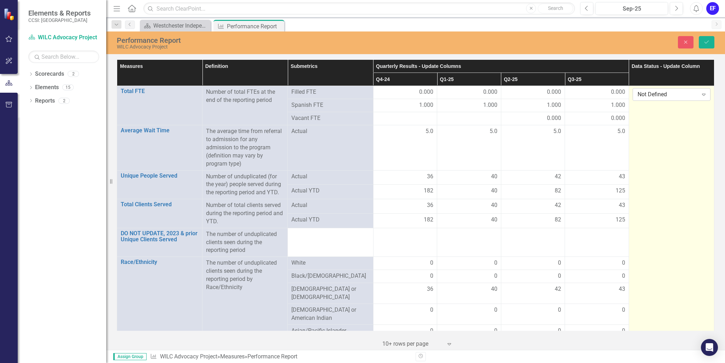
click at [702, 94] on icon at bounding box center [704, 95] width 4 height 2
click at [657, 130] on div "Submitted" at bounding box center [668, 130] width 66 height 8
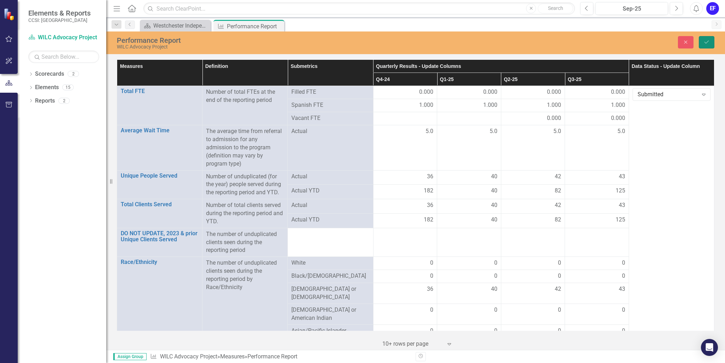
click at [706, 41] on icon "Save" at bounding box center [706, 42] width 6 height 5
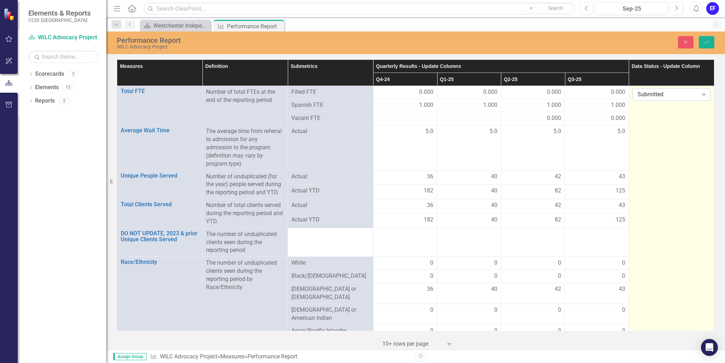
click at [700, 93] on icon "Expand" at bounding box center [703, 95] width 7 height 6
click at [661, 128] on div "Submitted" at bounding box center [668, 130] width 66 height 8
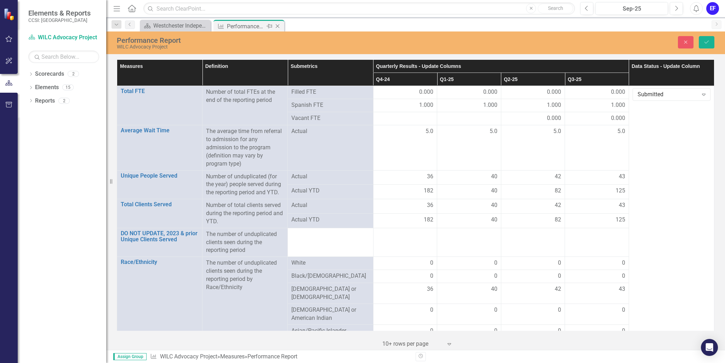
click at [249, 25] on div "Performance Report" at bounding box center [246, 26] width 38 height 9
click at [65, 36] on link "Scorecard WILC Advocacy Project" at bounding box center [63, 38] width 71 height 8
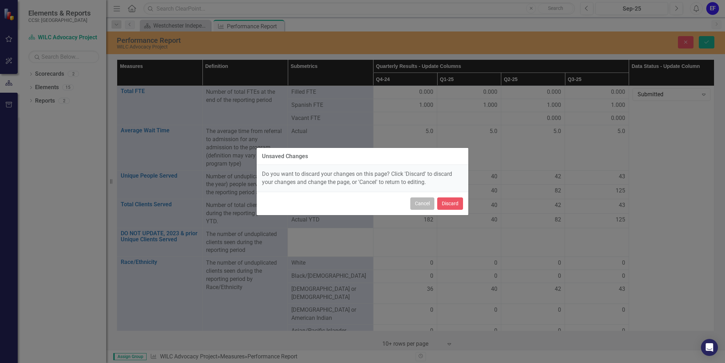
click at [422, 203] on button "Cancel" at bounding box center [422, 203] width 24 height 12
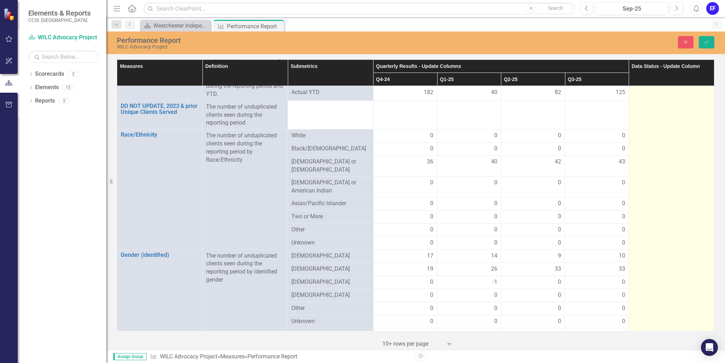
scroll to position [39, 0]
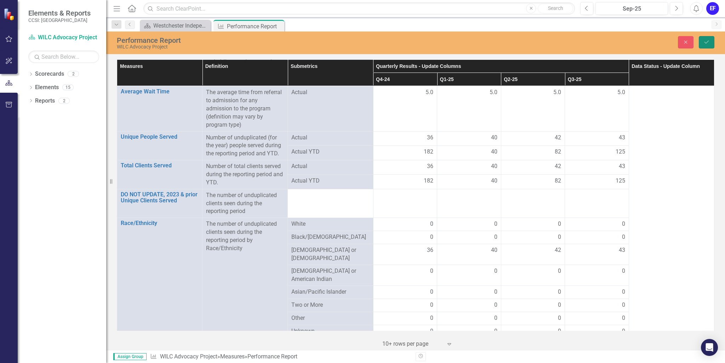
click at [707, 41] on icon "Save" at bounding box center [706, 42] width 6 height 5
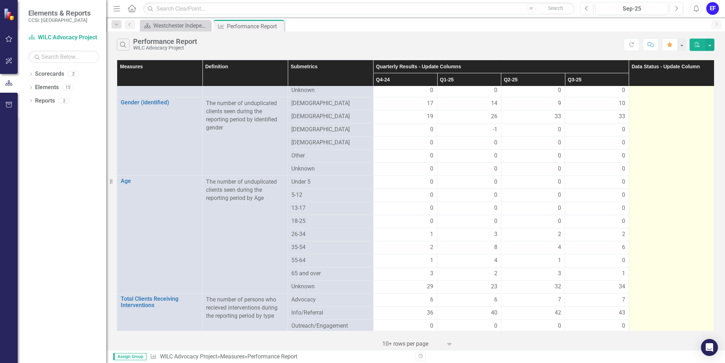
scroll to position [216, 0]
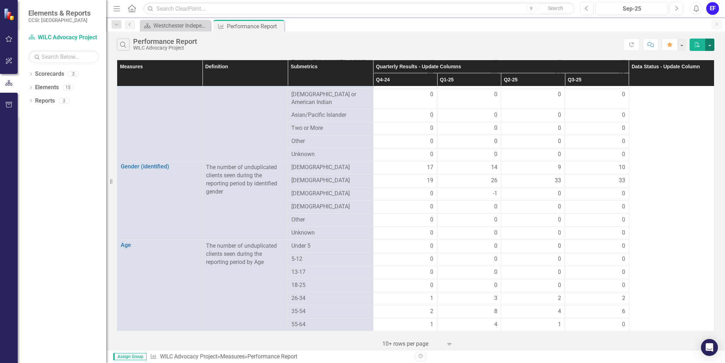
click at [710, 45] on button "button" at bounding box center [709, 45] width 9 height 12
click at [687, 57] on link "PDF Export to PDF" at bounding box center [686, 57] width 56 height 13
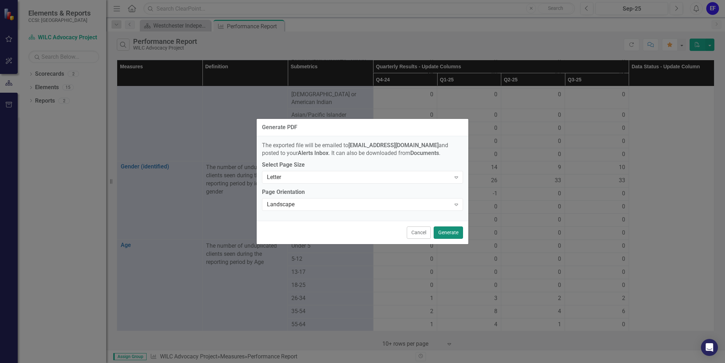
click at [452, 233] on button "Generate" at bounding box center [448, 233] width 29 height 12
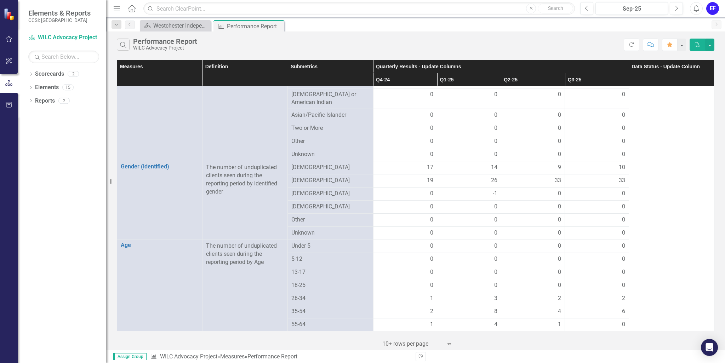
click at [712, 9] on div "EF" at bounding box center [712, 8] width 13 height 13
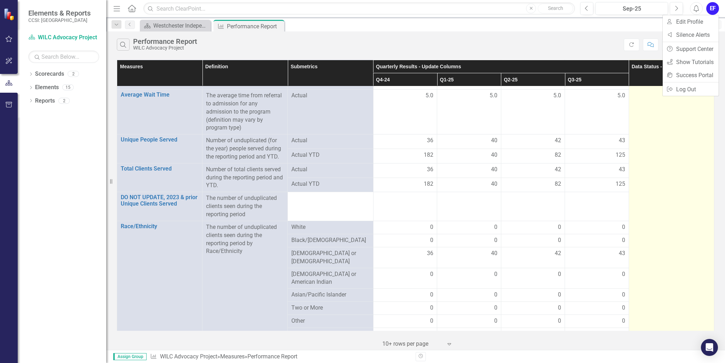
scroll to position [0, 0]
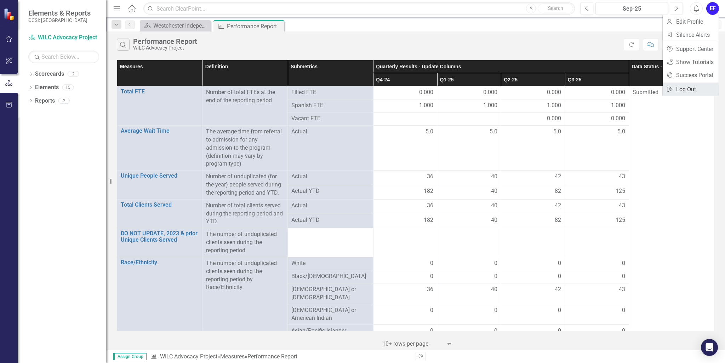
click at [683, 90] on link "Logout Log Out" at bounding box center [691, 89] width 56 height 13
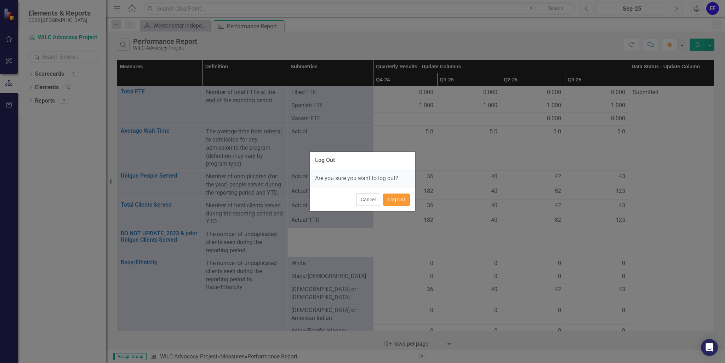
click at [404, 198] on button "Log Out" at bounding box center [396, 200] width 27 height 12
